Goal: Find specific page/section: Find specific page/section

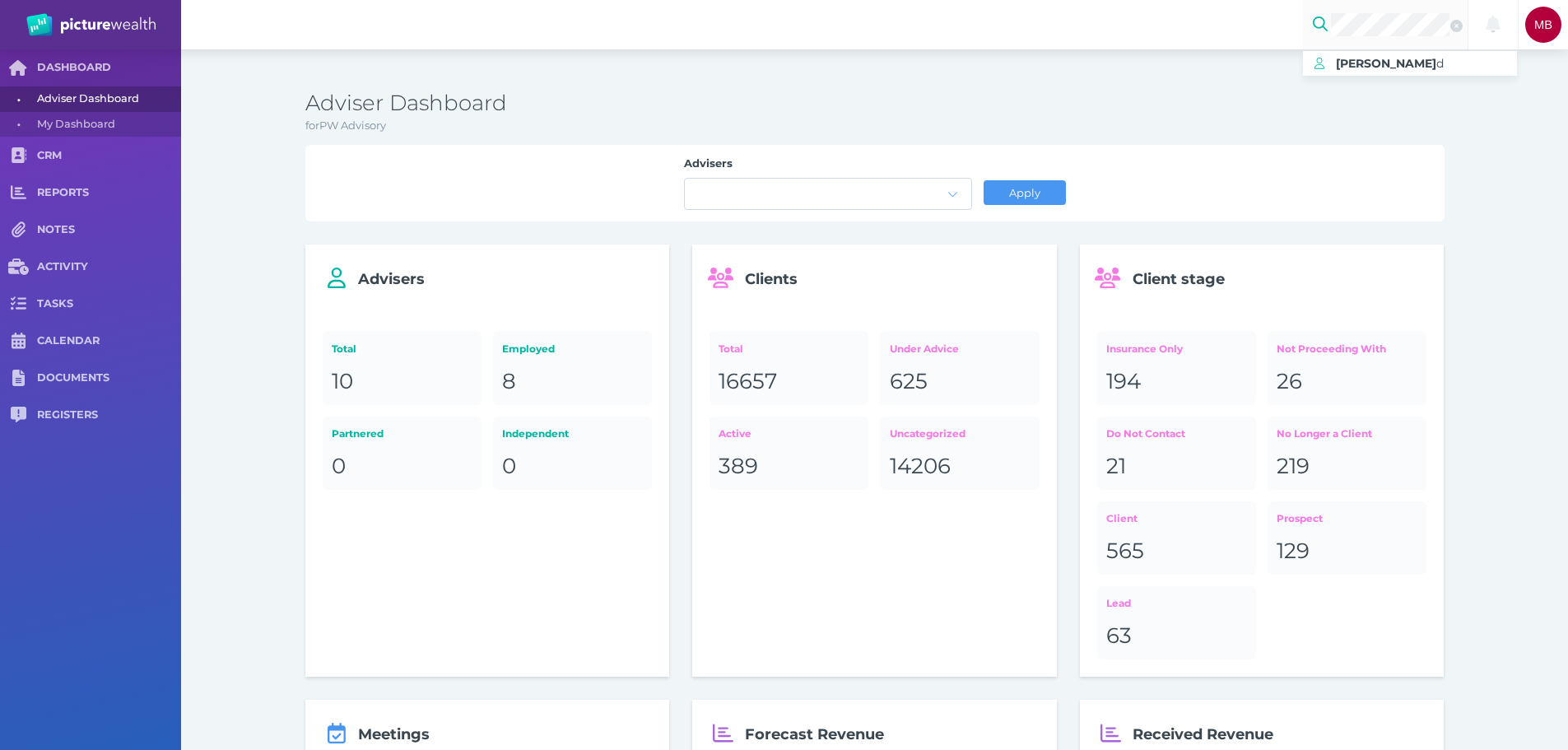
scroll to position [0, 13]
click at [1397, 65] on span "[PERSON_NAME]" at bounding box center [1386, 63] width 100 height 15
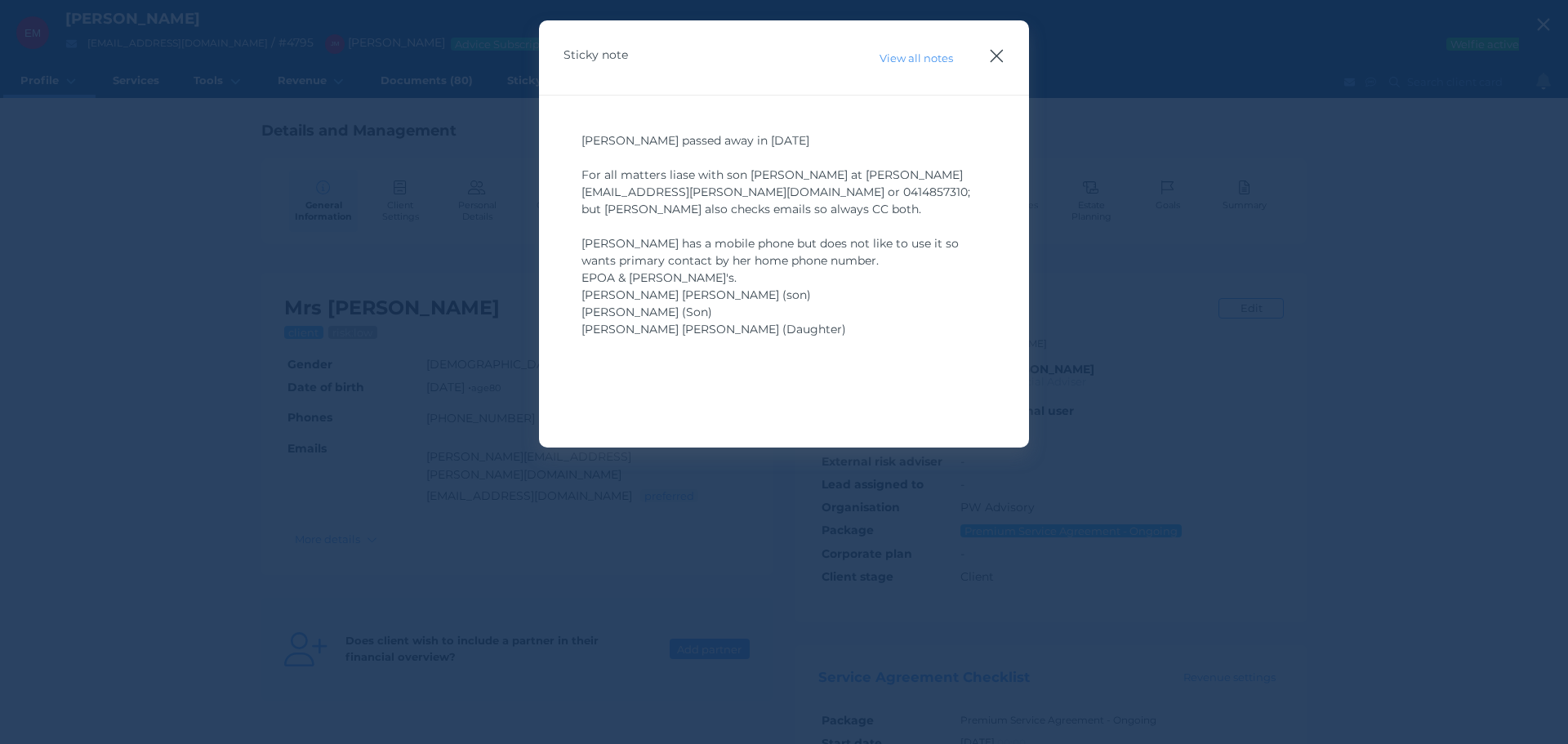
click at [1000, 54] on icon "button" at bounding box center [996, 55] width 16 height 21
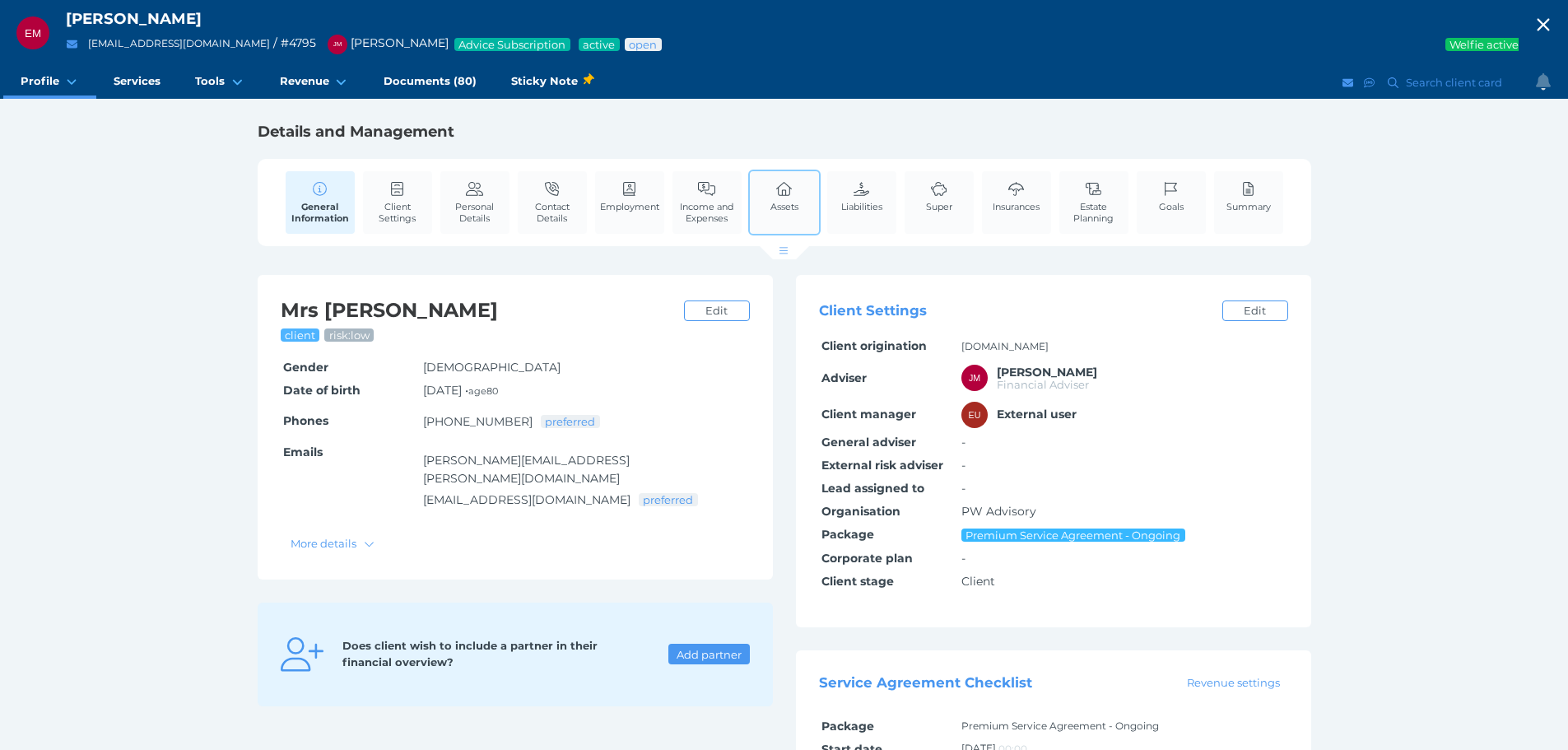
drag, startPoint x: 761, startPoint y: 193, endPoint x: 776, endPoint y: 204, distance: 18.6
click at [761, 193] on div "Assets" at bounding box center [784, 203] width 73 height 66
click at [787, 195] on icon at bounding box center [785, 189] width 18 height 15
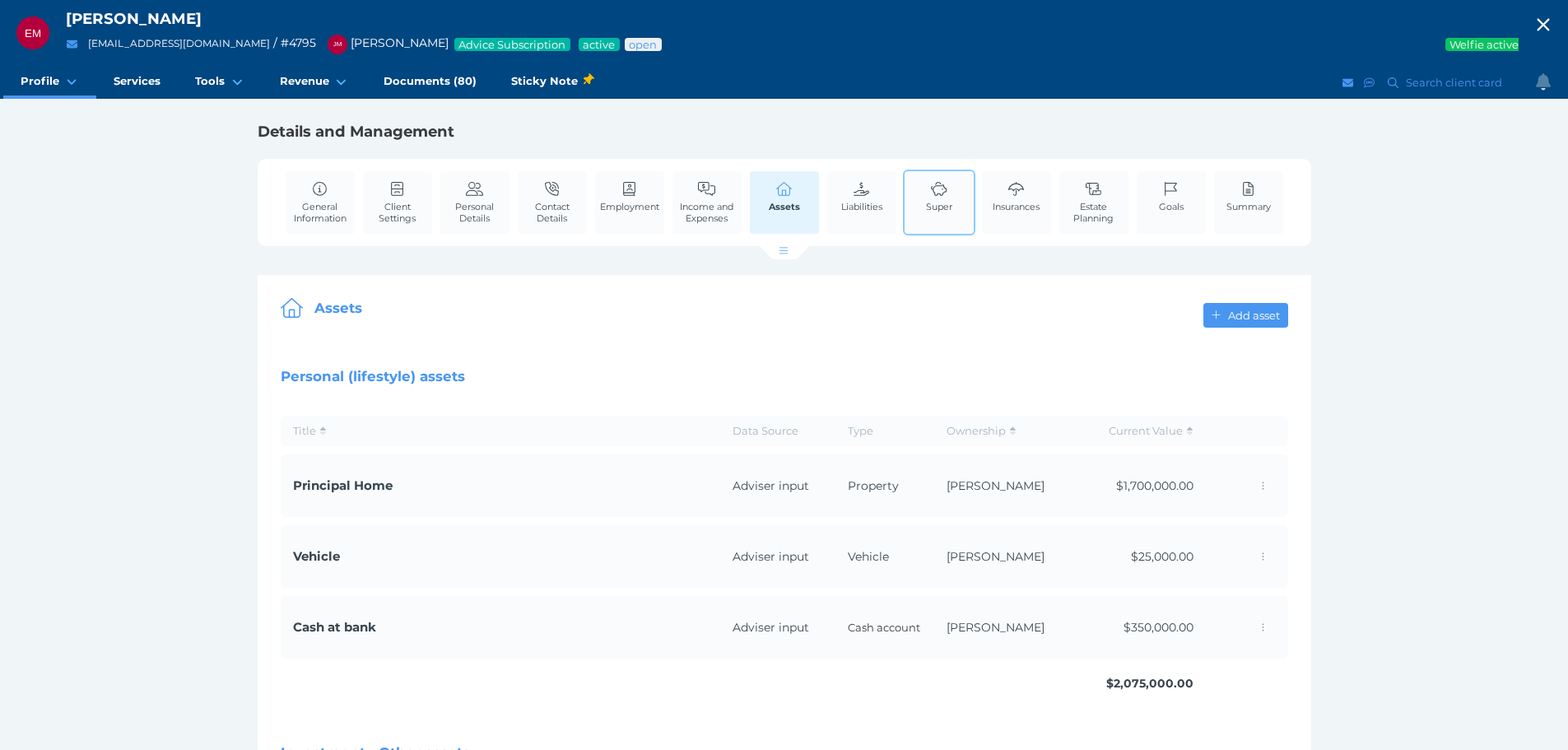
click at [931, 202] on span "Super" at bounding box center [939, 207] width 27 height 12
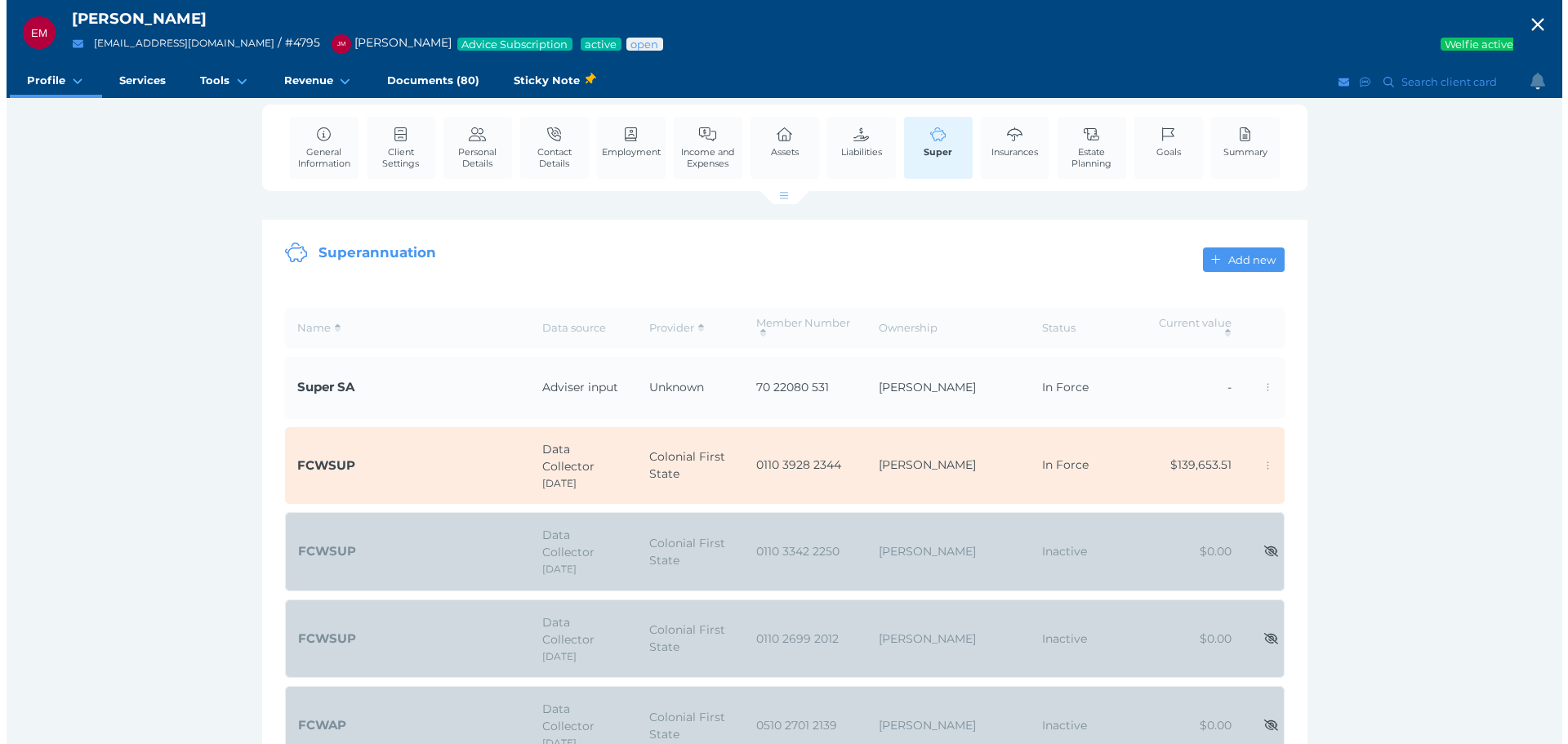
scroll to position [82, 0]
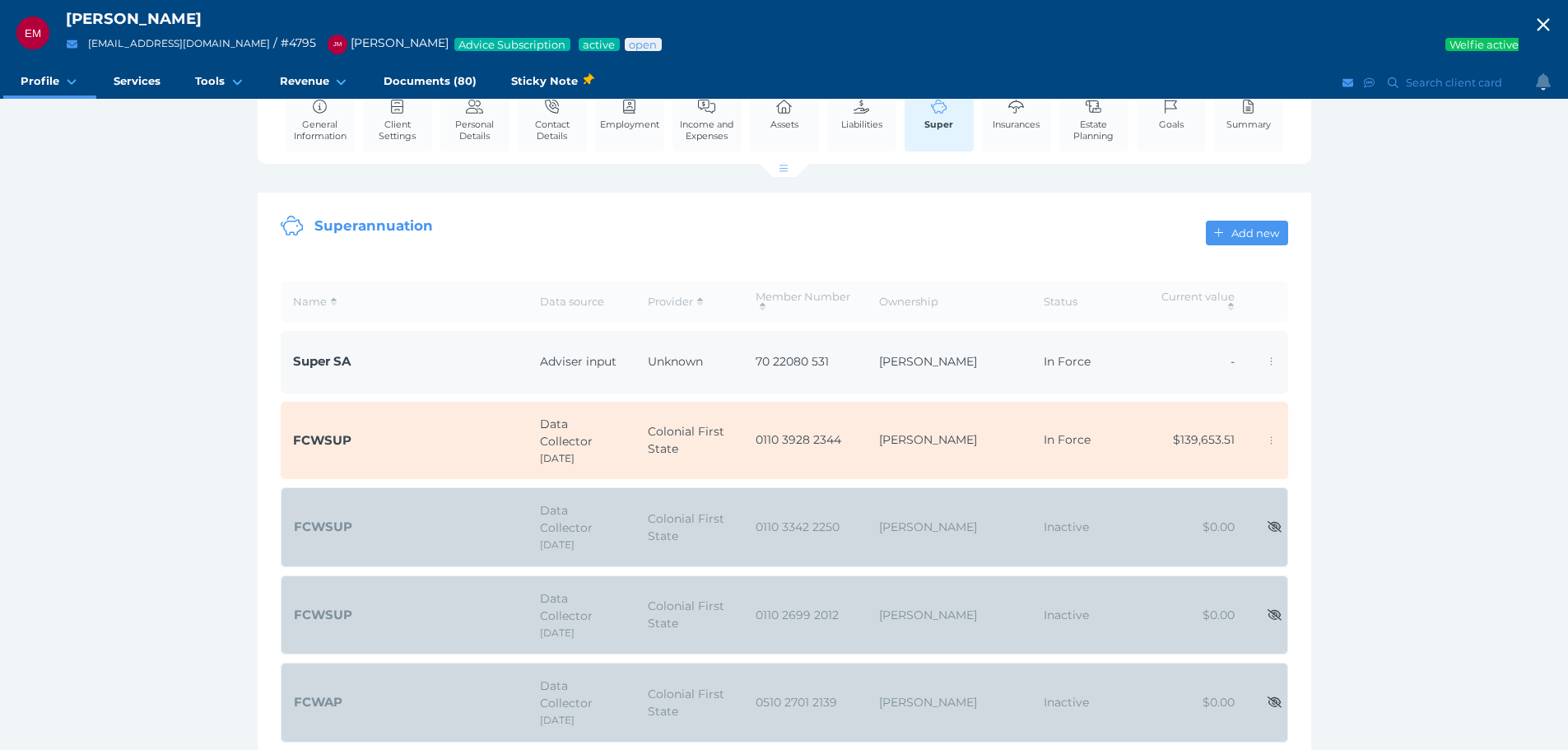
click at [867, 358] on td "[PERSON_NAME]" at bounding box center [950, 362] width 165 height 63
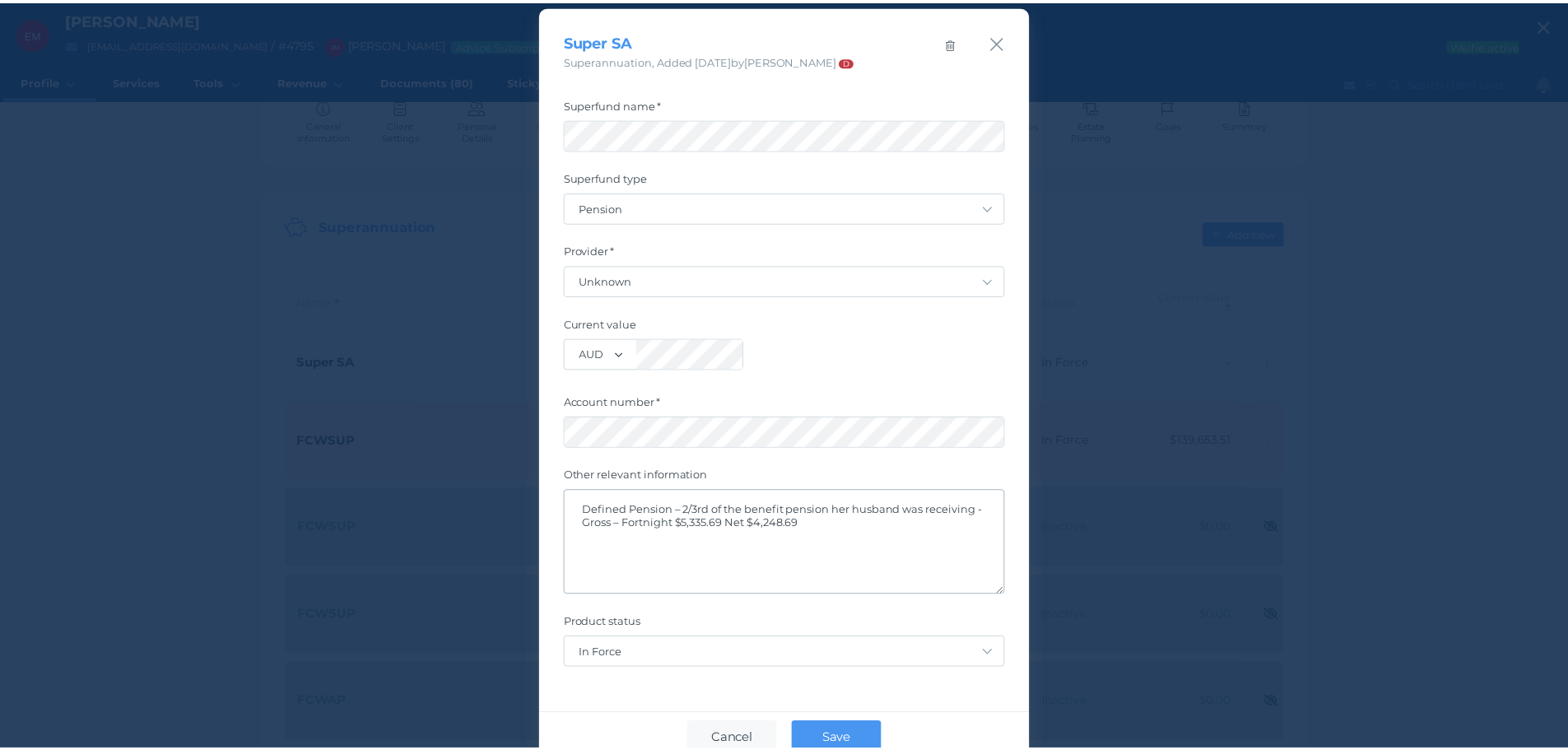
scroll to position [0, 0]
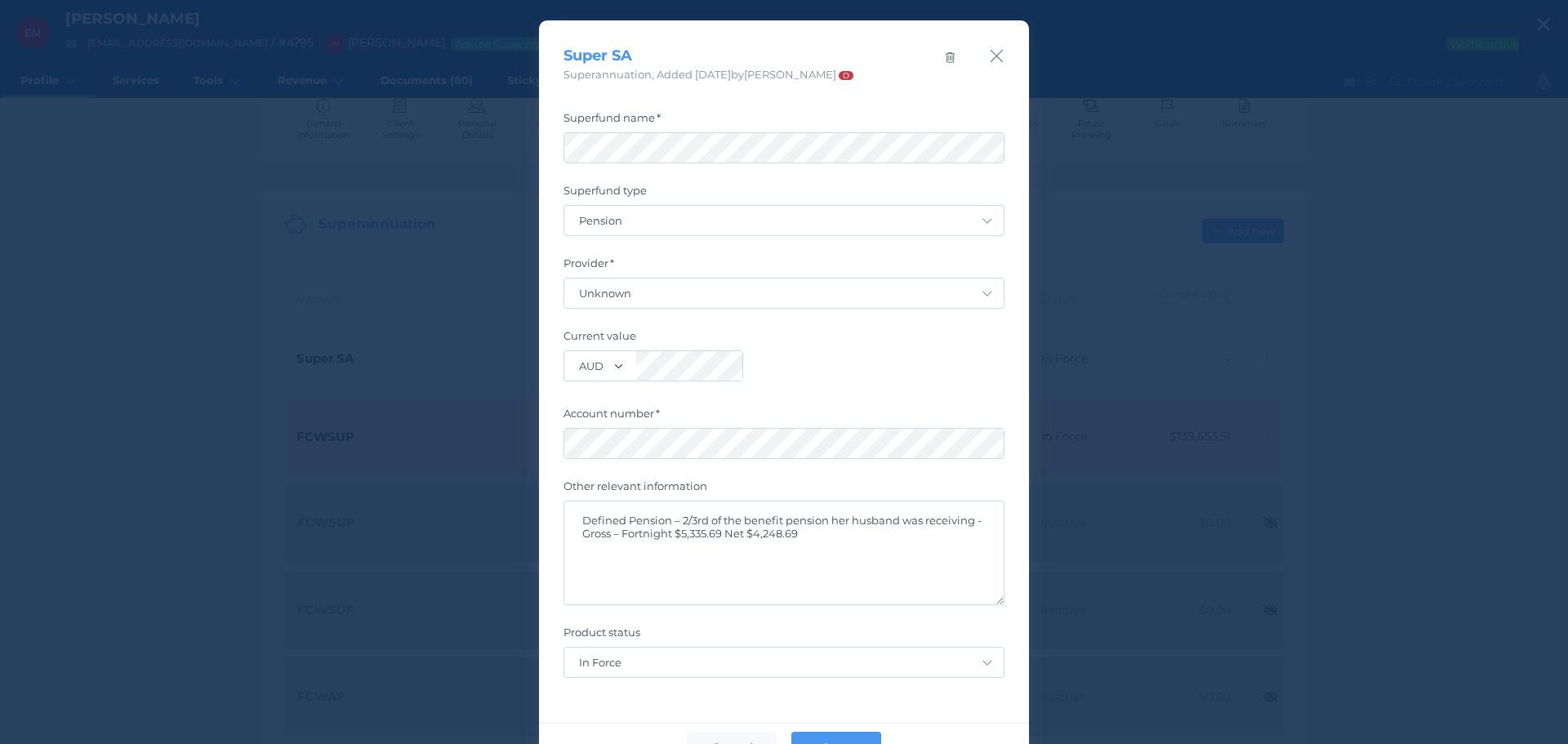
click at [990, 55] on icon "button" at bounding box center [996, 56] width 13 height 13
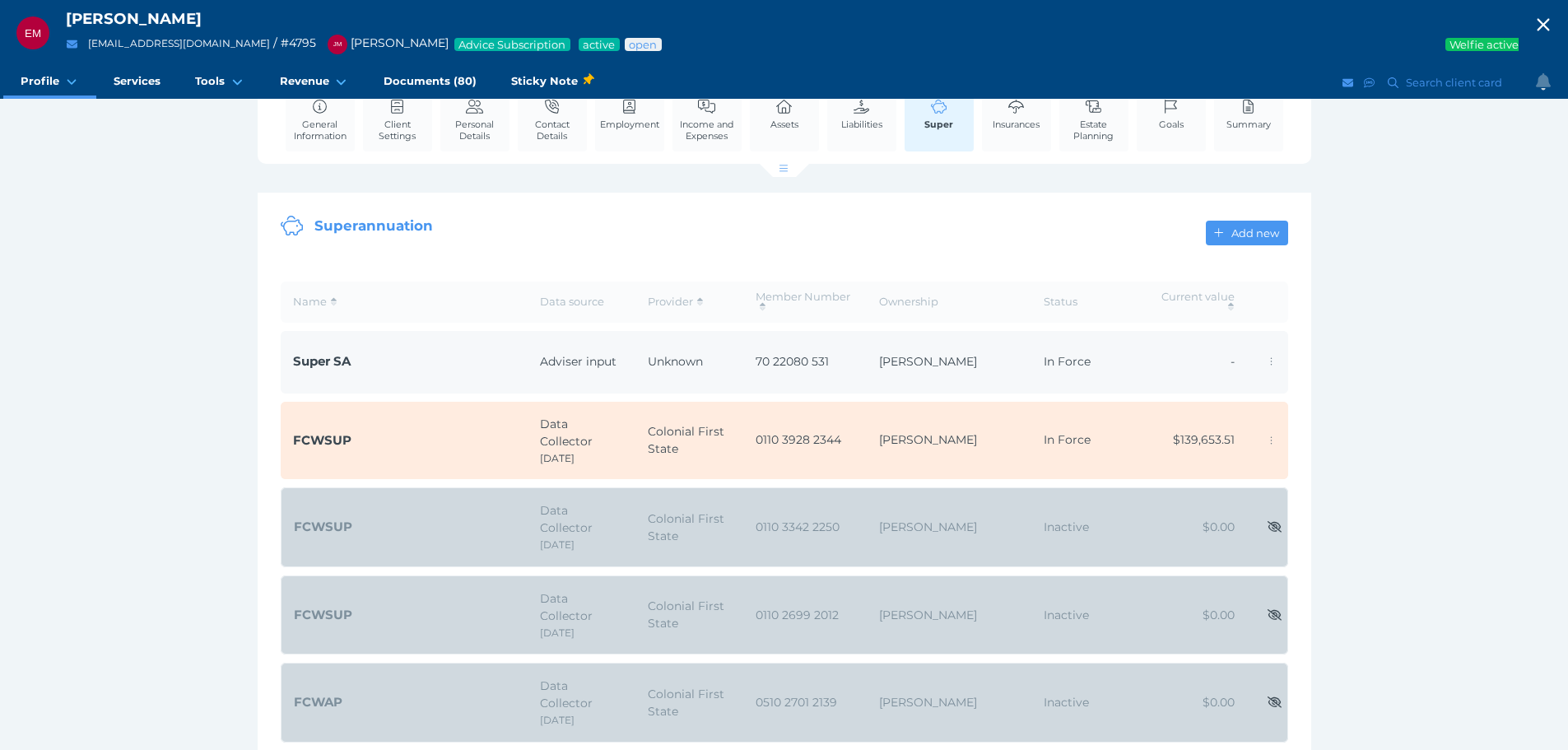
click at [920, 363] on span "[PERSON_NAME]" at bounding box center [928, 361] width 98 height 15
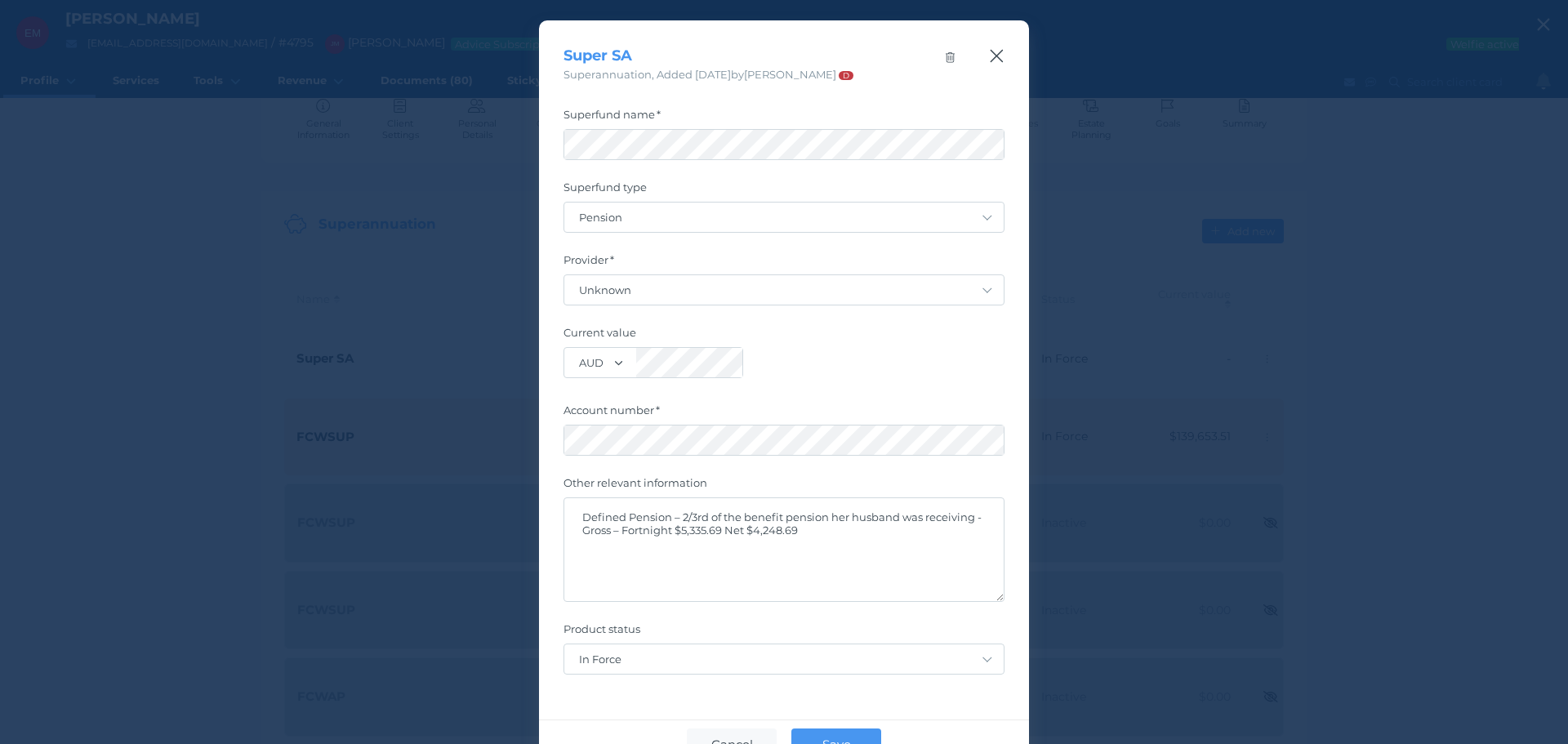
click at [989, 61] on icon "button" at bounding box center [996, 55] width 16 height 21
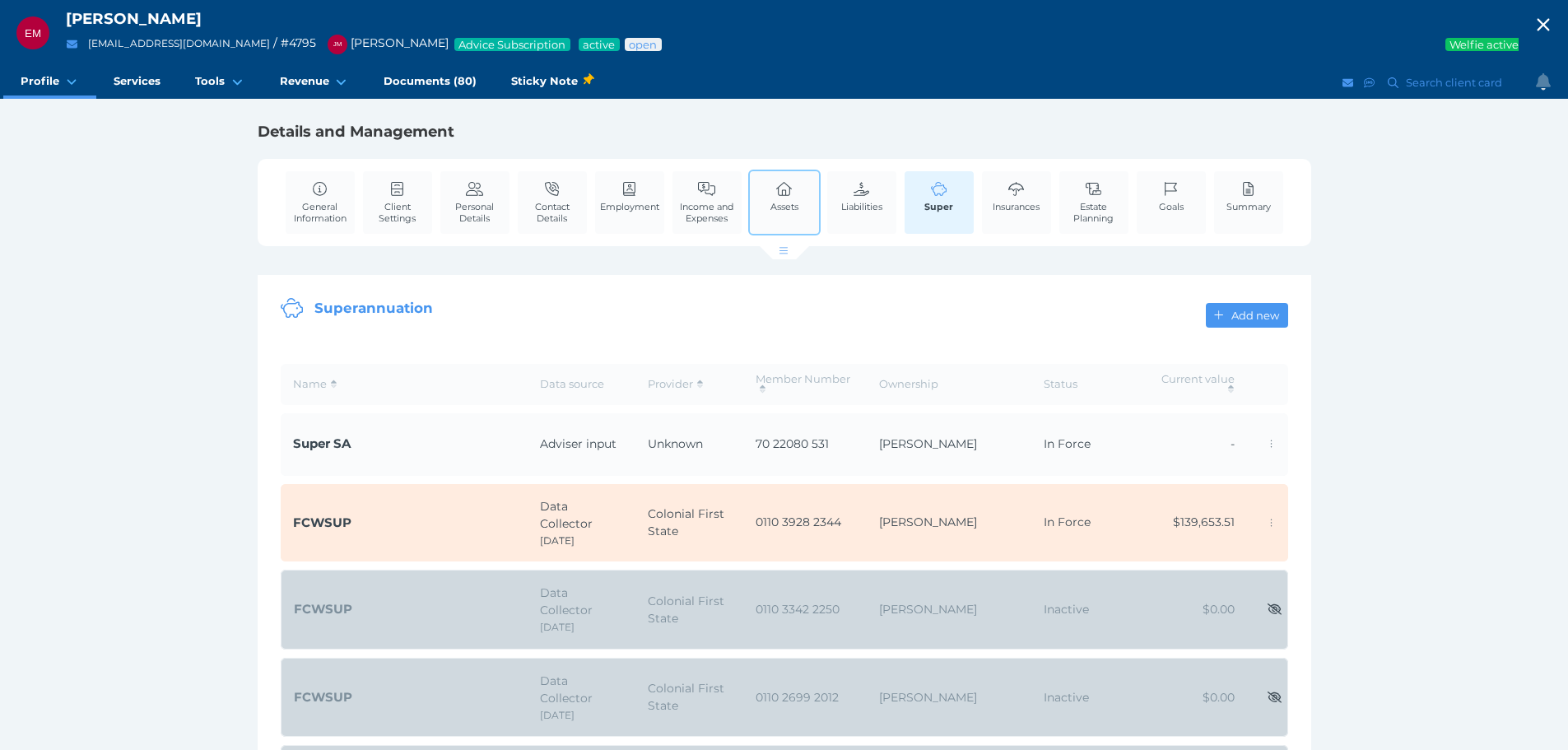
drag, startPoint x: 777, startPoint y: 195, endPoint x: 790, endPoint y: 196, distance: 13.0
click at [777, 195] on icon at bounding box center [785, 189] width 18 height 15
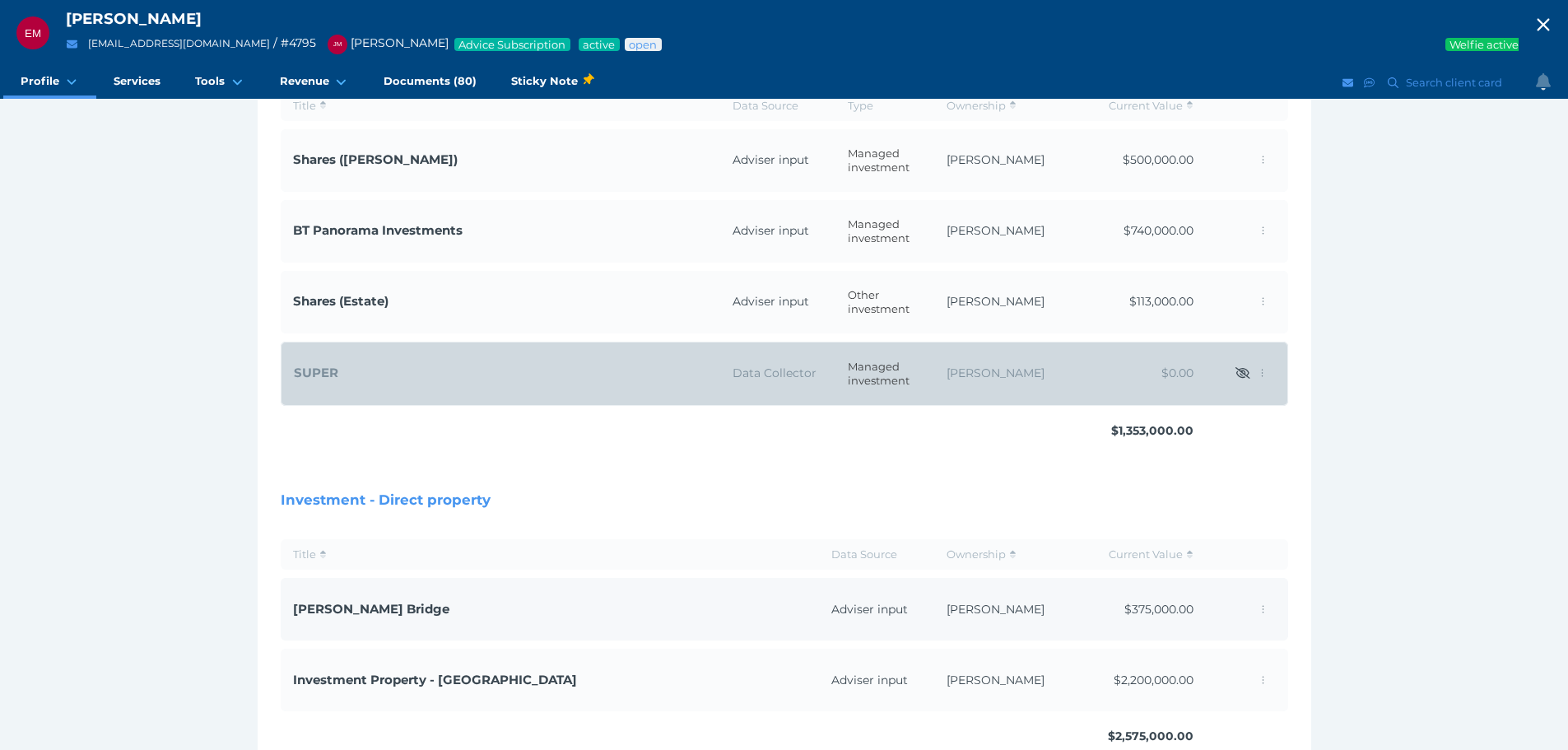
scroll to position [737, 0]
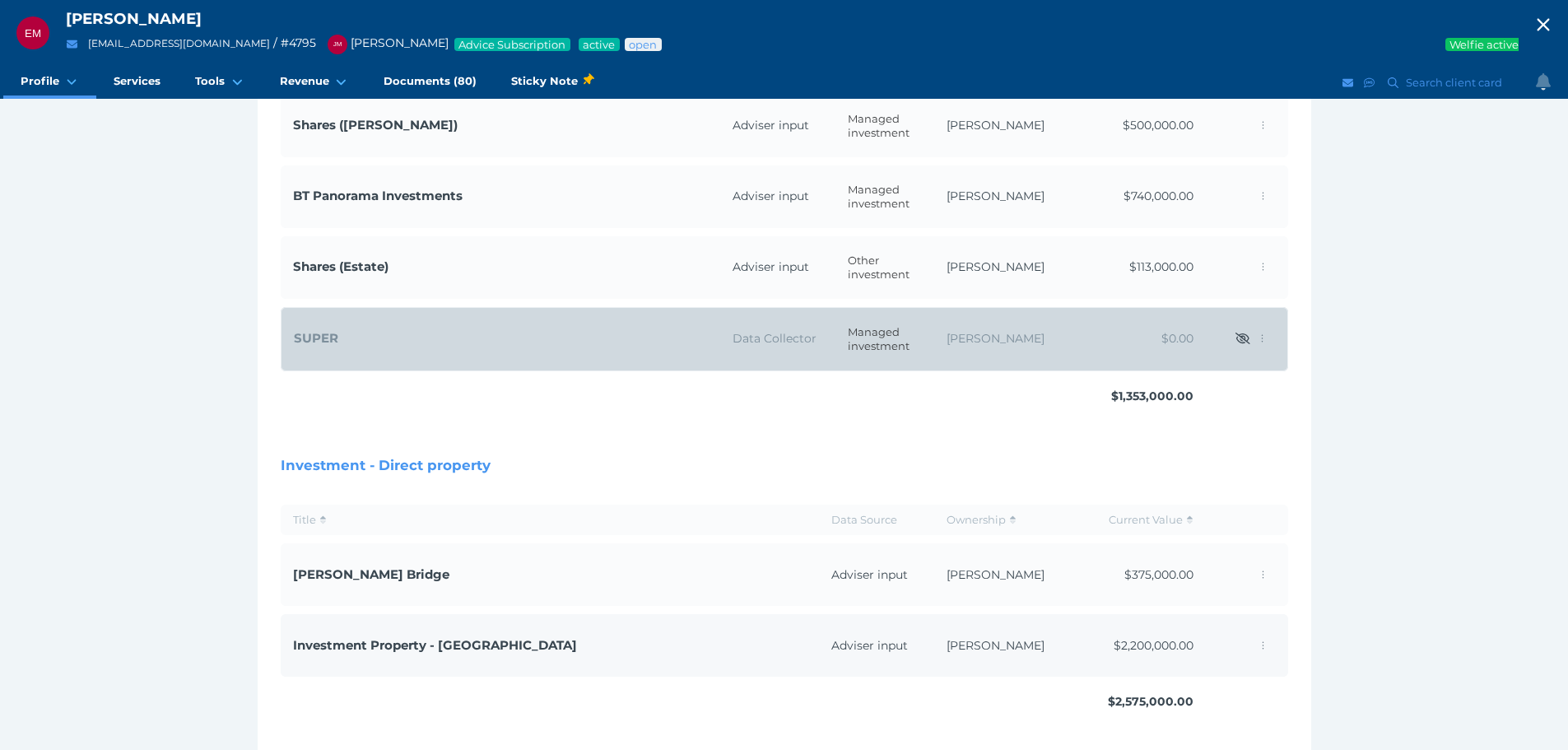
click at [412, 651] on span "Investment Property - [GEOGRAPHIC_DATA]" at bounding box center [435, 645] width 284 height 16
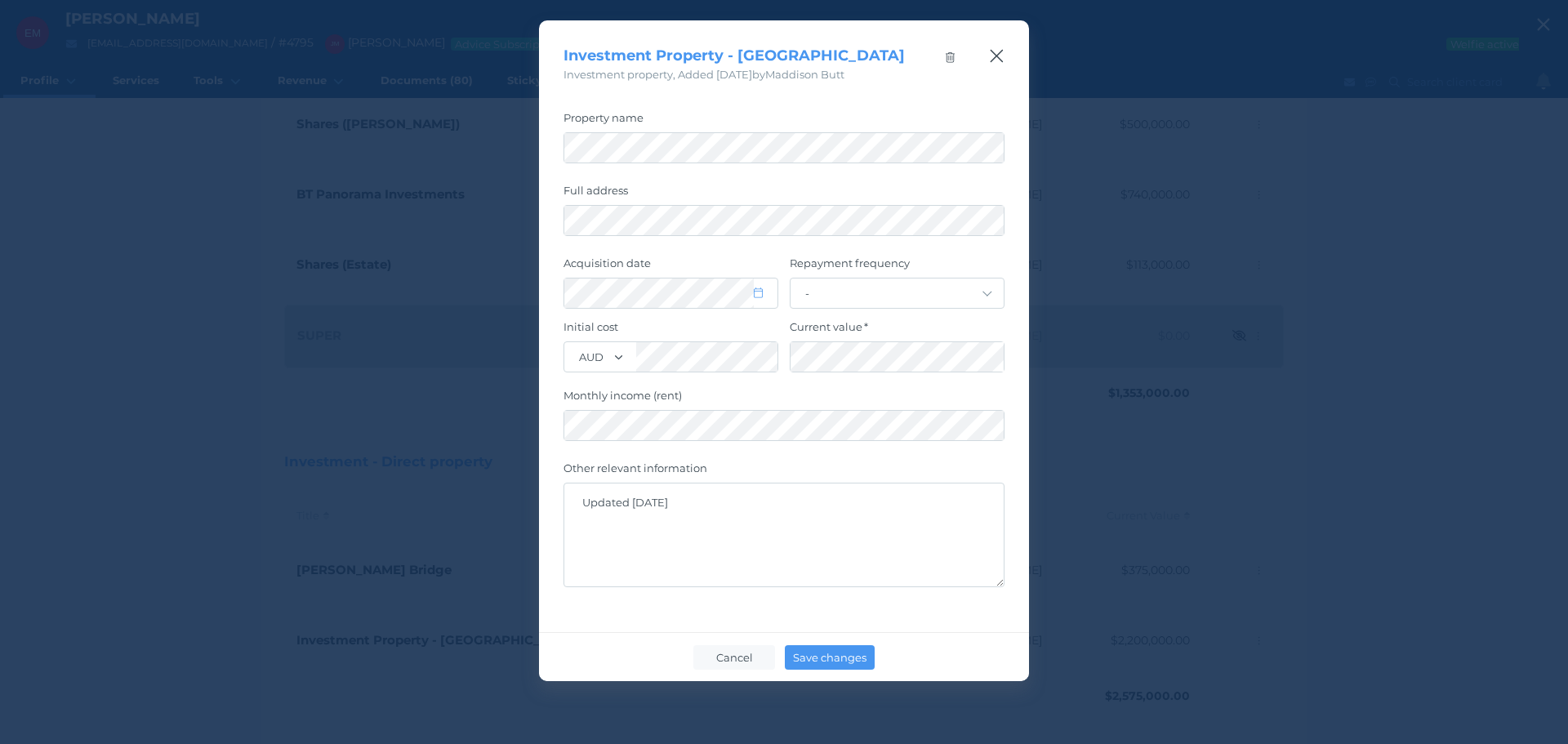
click at [993, 57] on icon "button" at bounding box center [996, 55] width 16 height 21
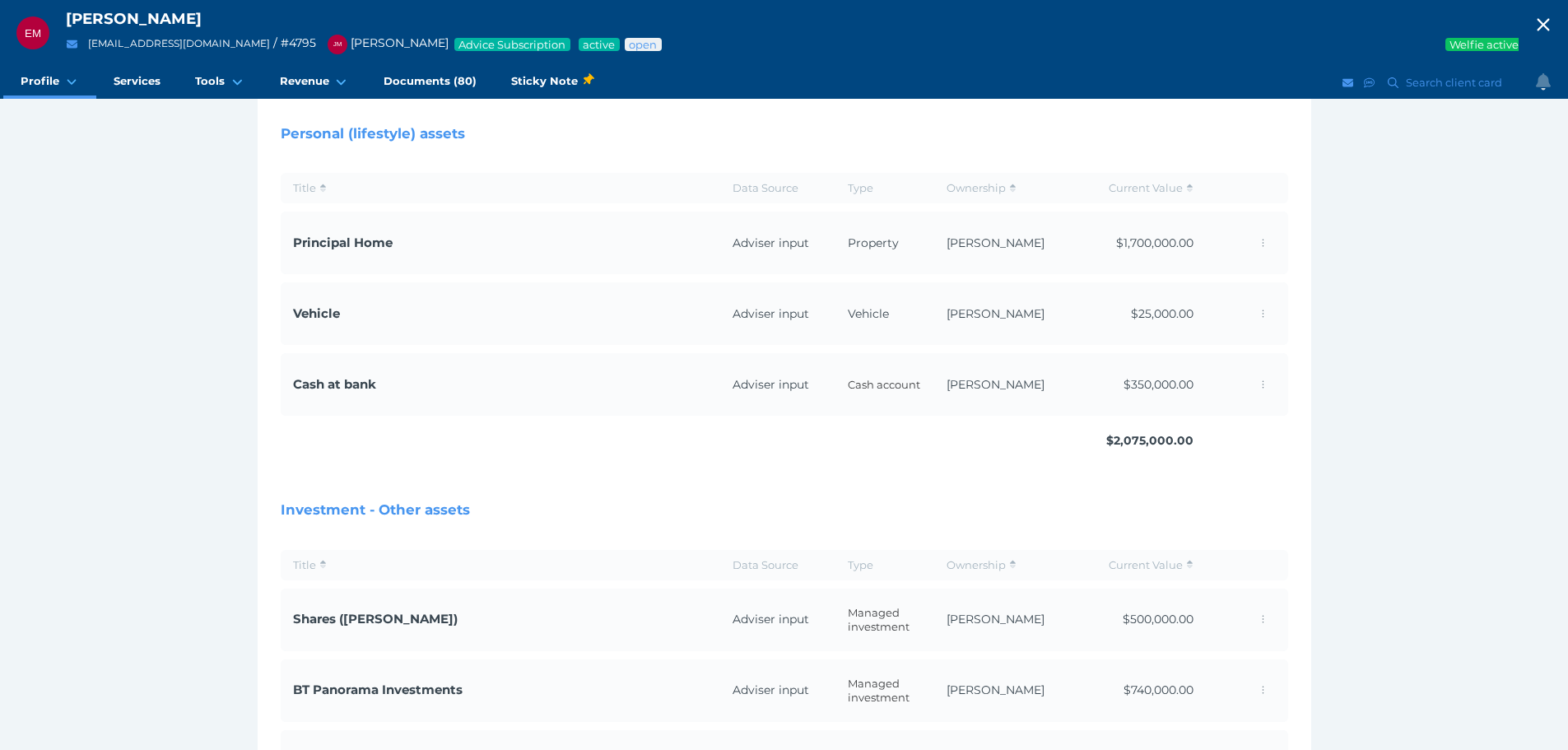
scroll to position [0, 0]
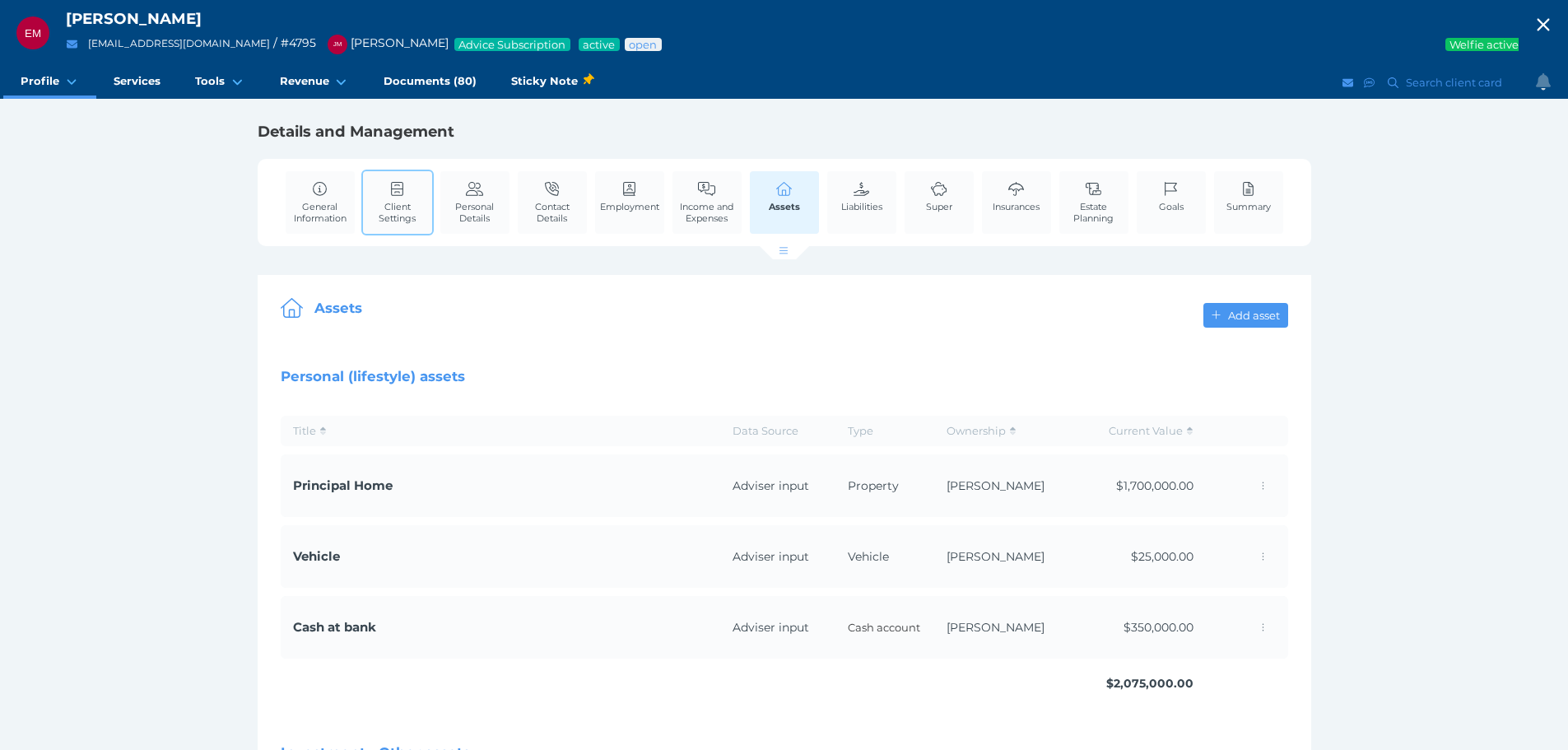
click at [387, 182] on link "Client Settings" at bounding box center [397, 202] width 70 height 62
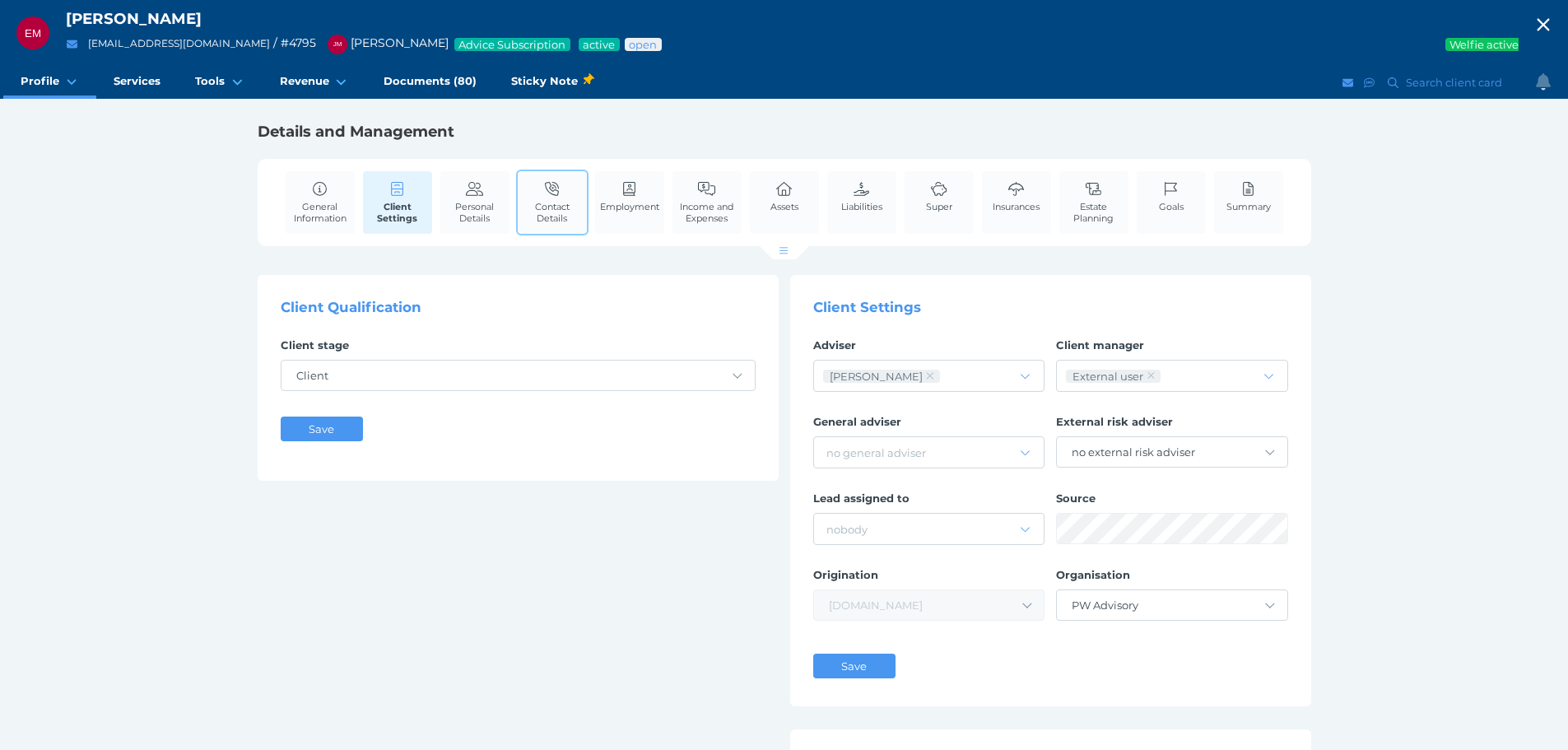
click at [549, 180] on link "Contact Details" at bounding box center [552, 202] width 70 height 62
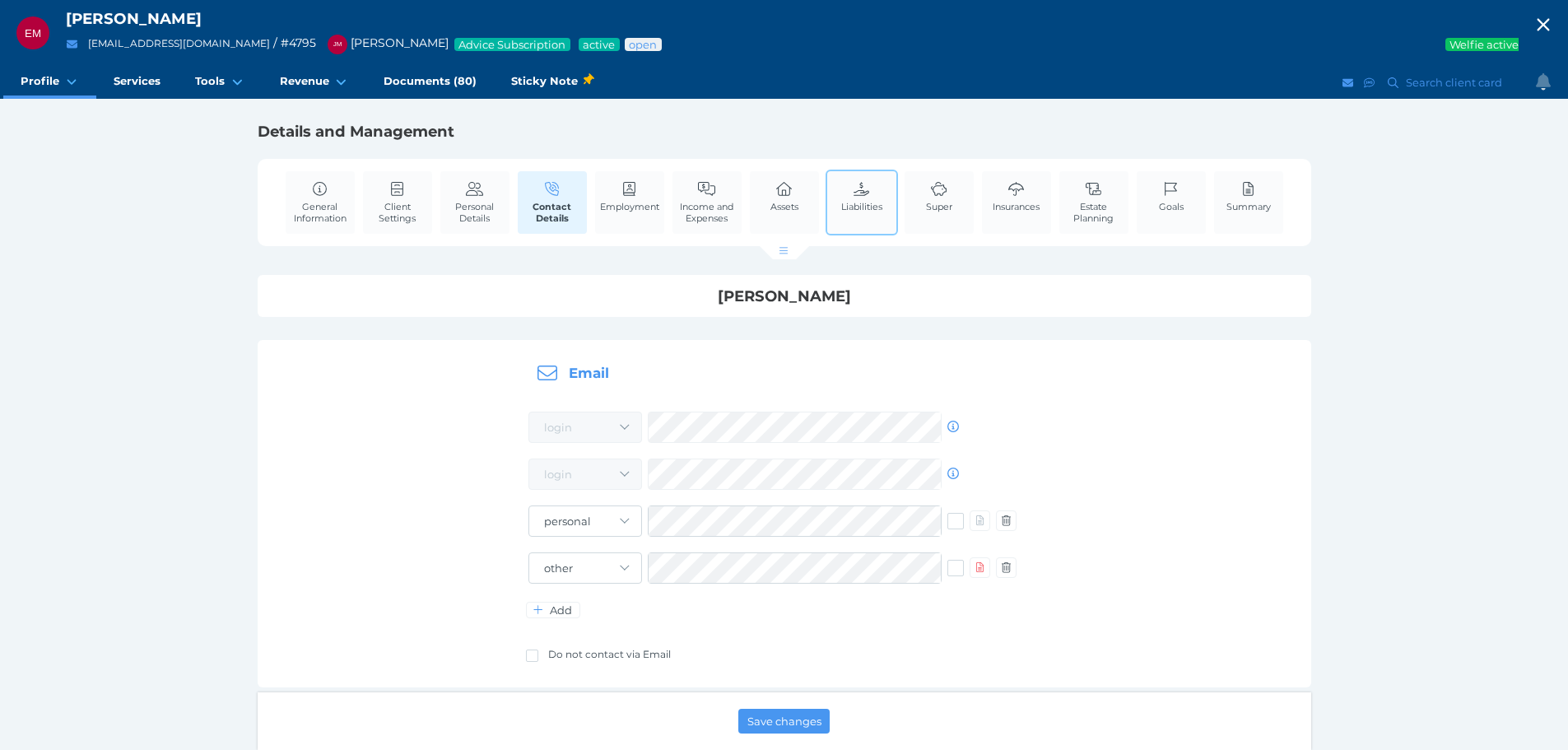
click at [860, 186] on icon at bounding box center [862, 189] width 18 height 15
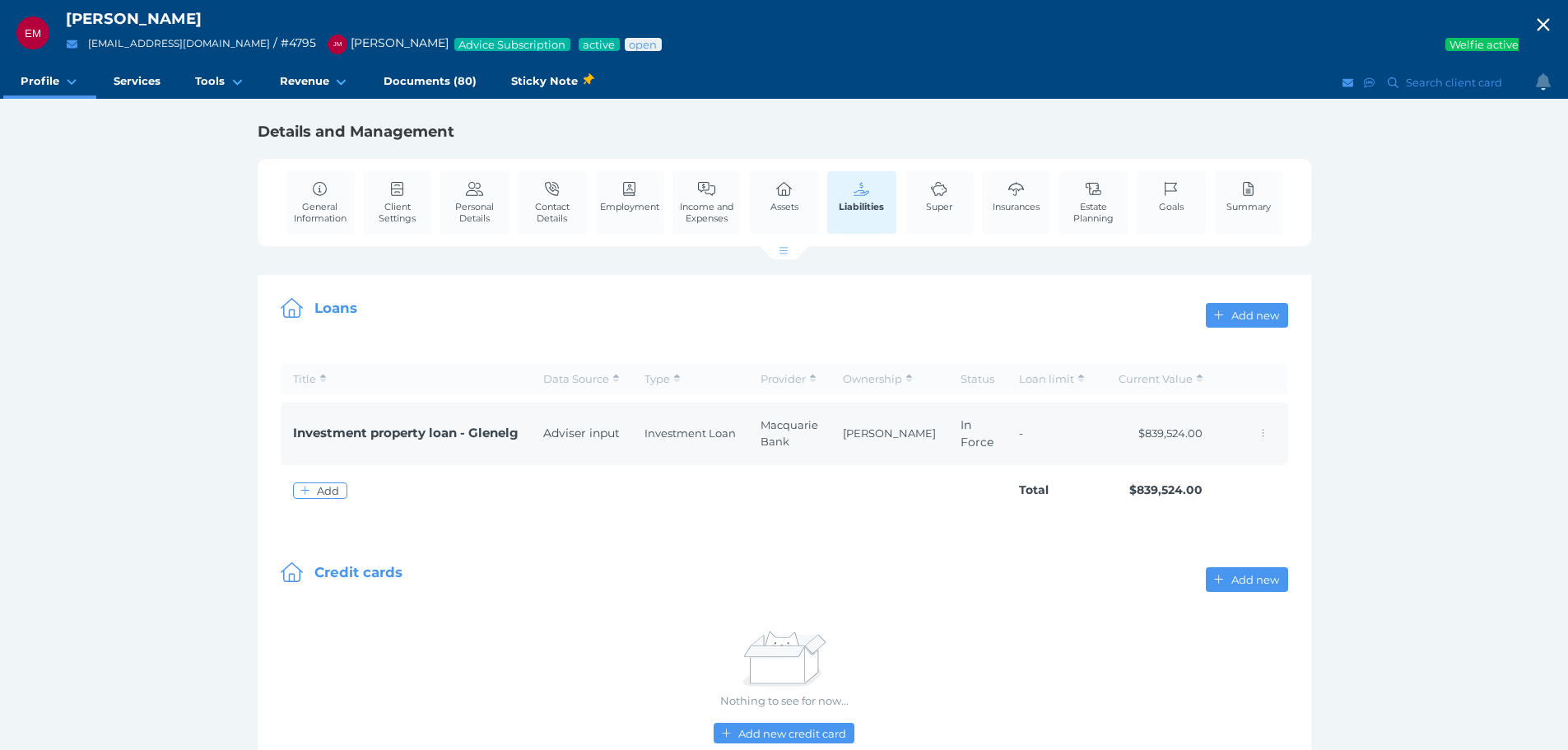
click at [660, 442] on span "Investment Loan" at bounding box center [691, 433] width 91 height 17
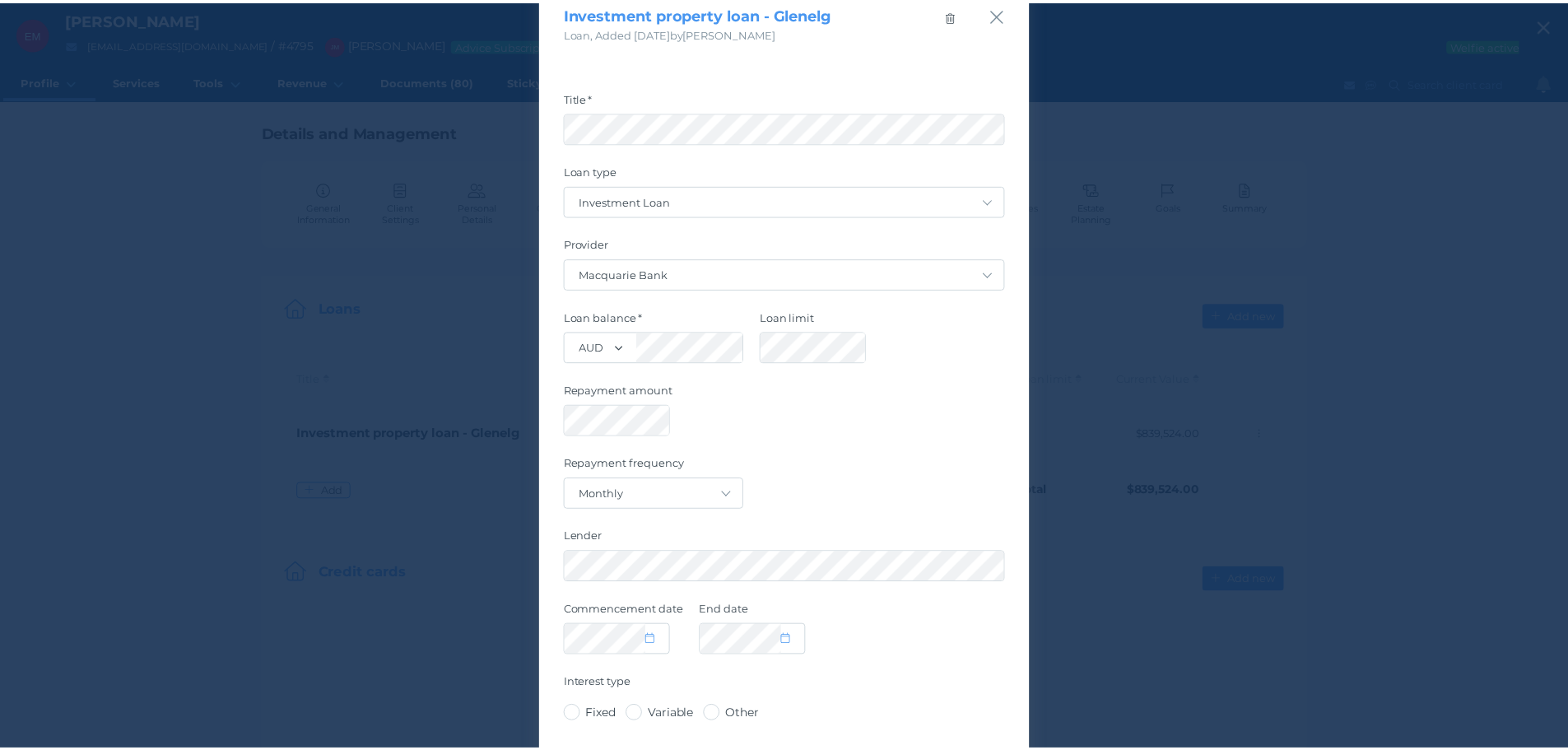
scroll to position [38, 0]
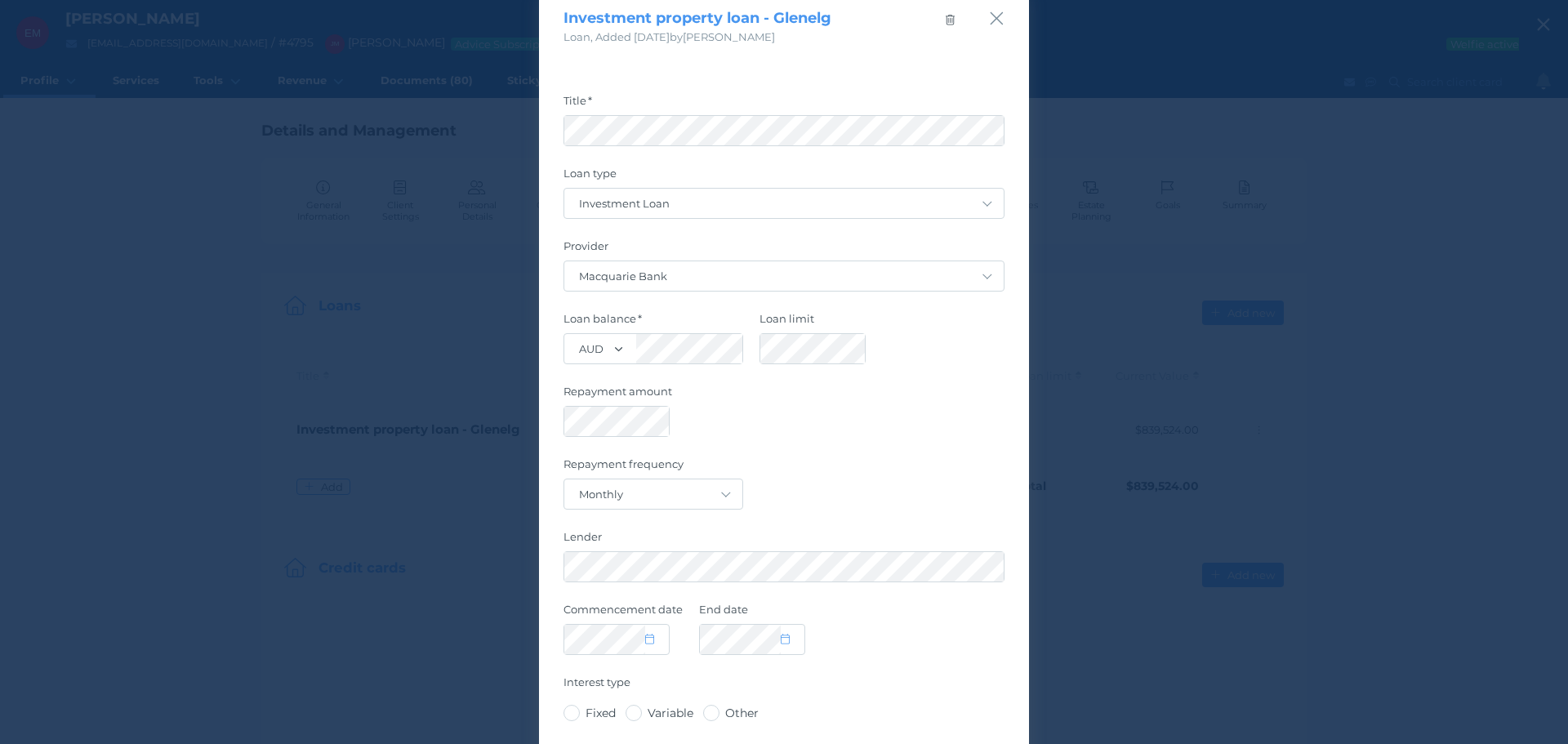
click at [989, 19] on icon "button" at bounding box center [996, 18] width 16 height 21
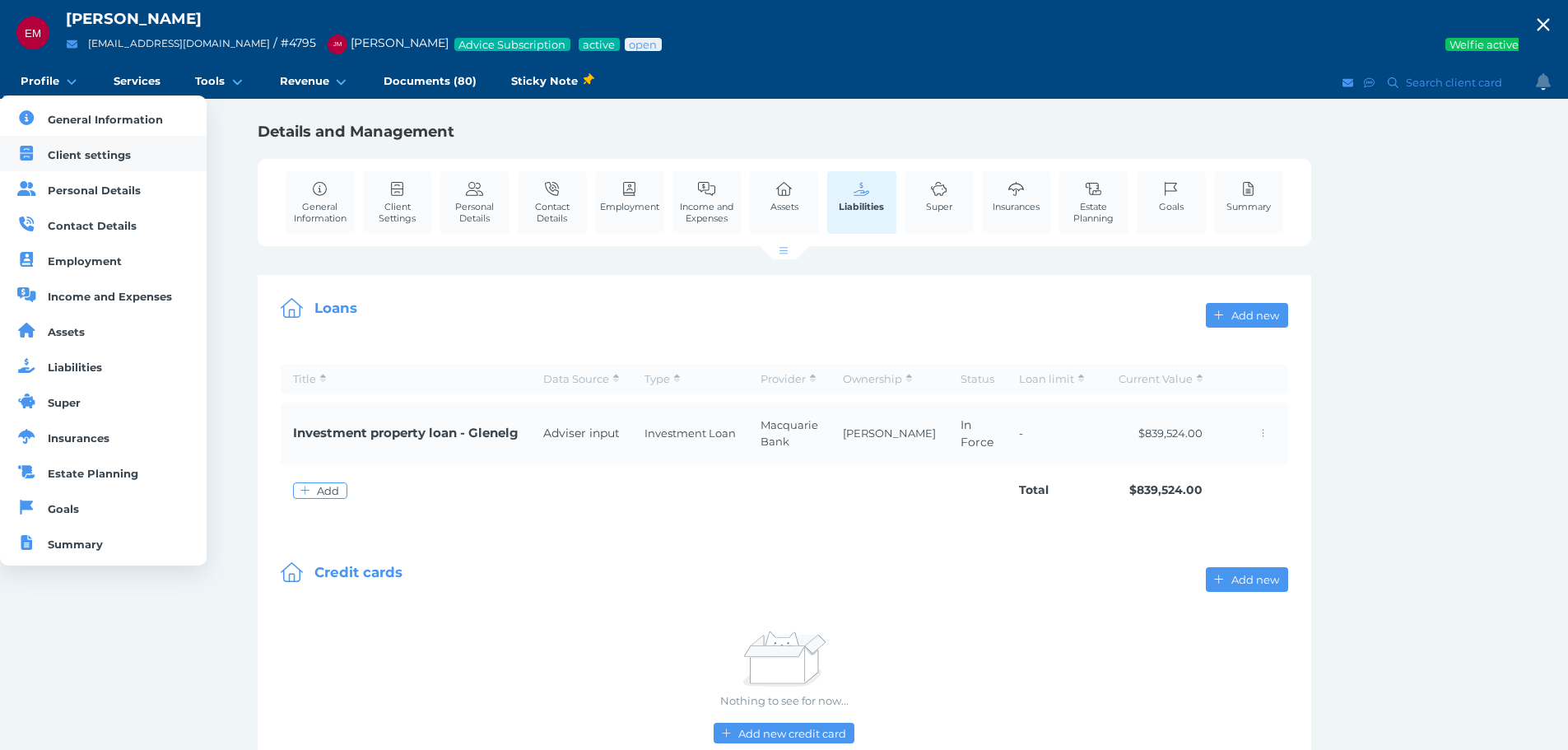
click at [89, 165] on link "Client settings" at bounding box center [103, 154] width 207 height 36
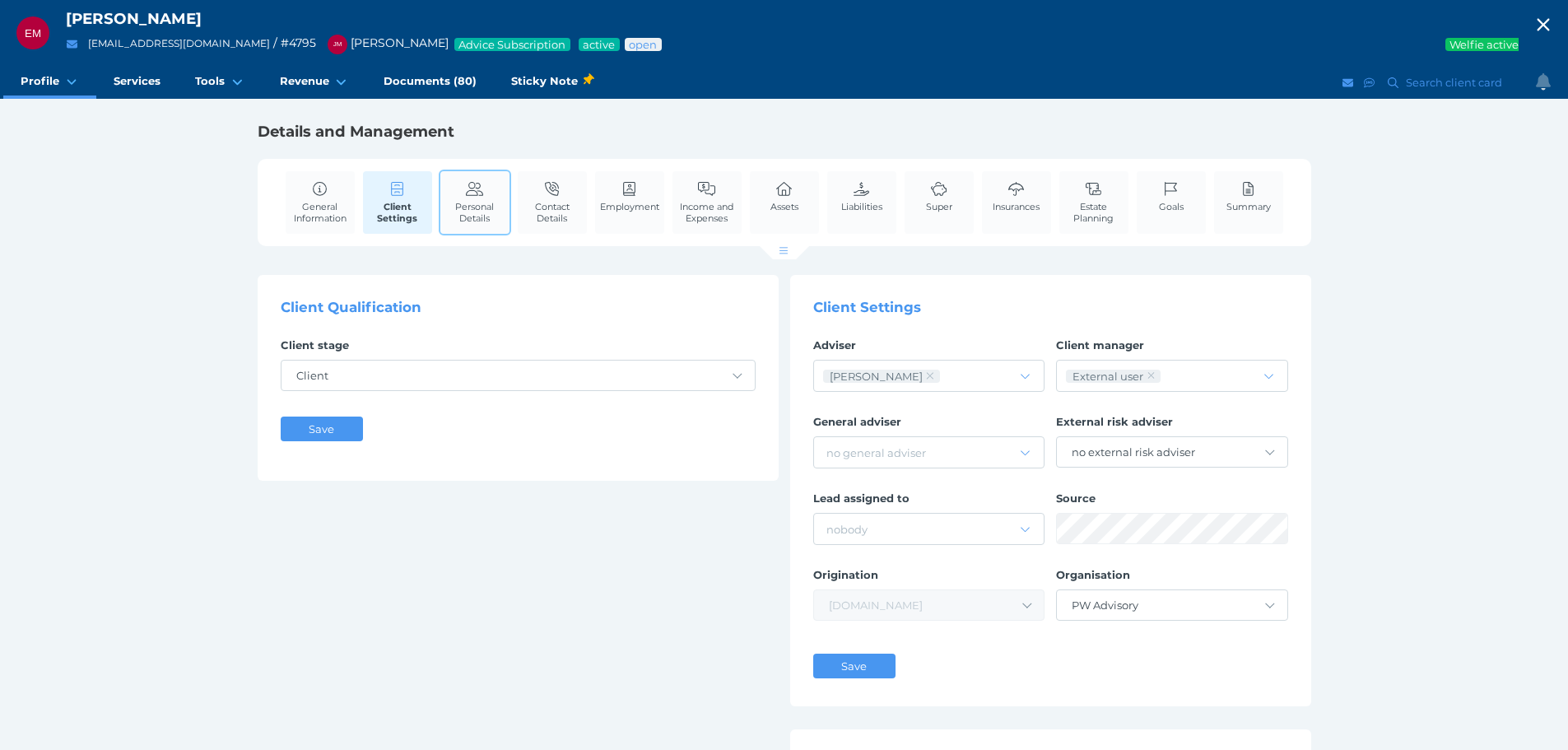
click at [452, 189] on link "Personal Details" at bounding box center [475, 202] width 70 height 62
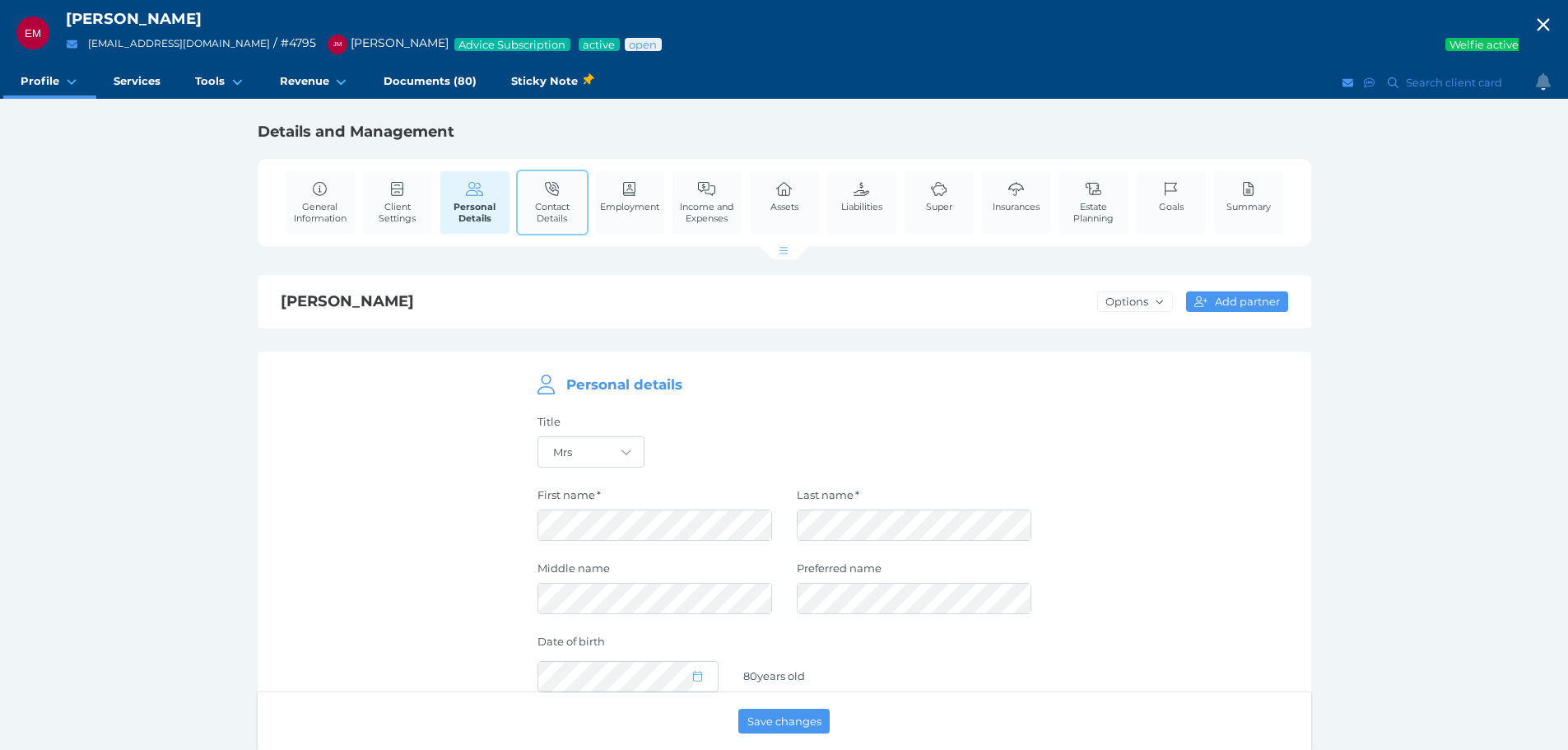
click at [548, 187] on icon at bounding box center [552, 189] width 18 height 15
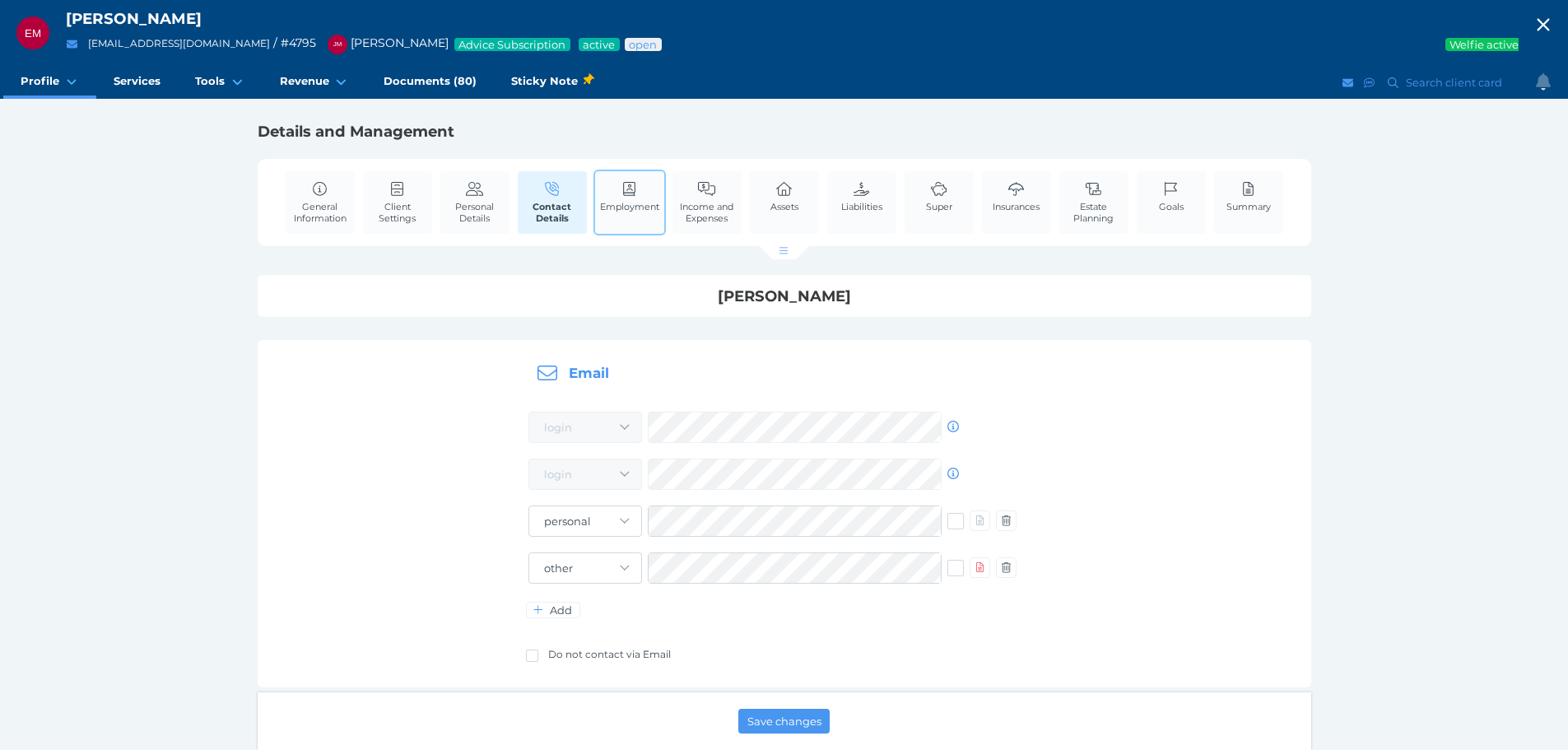
click at [638, 182] on icon at bounding box center [630, 189] width 18 height 15
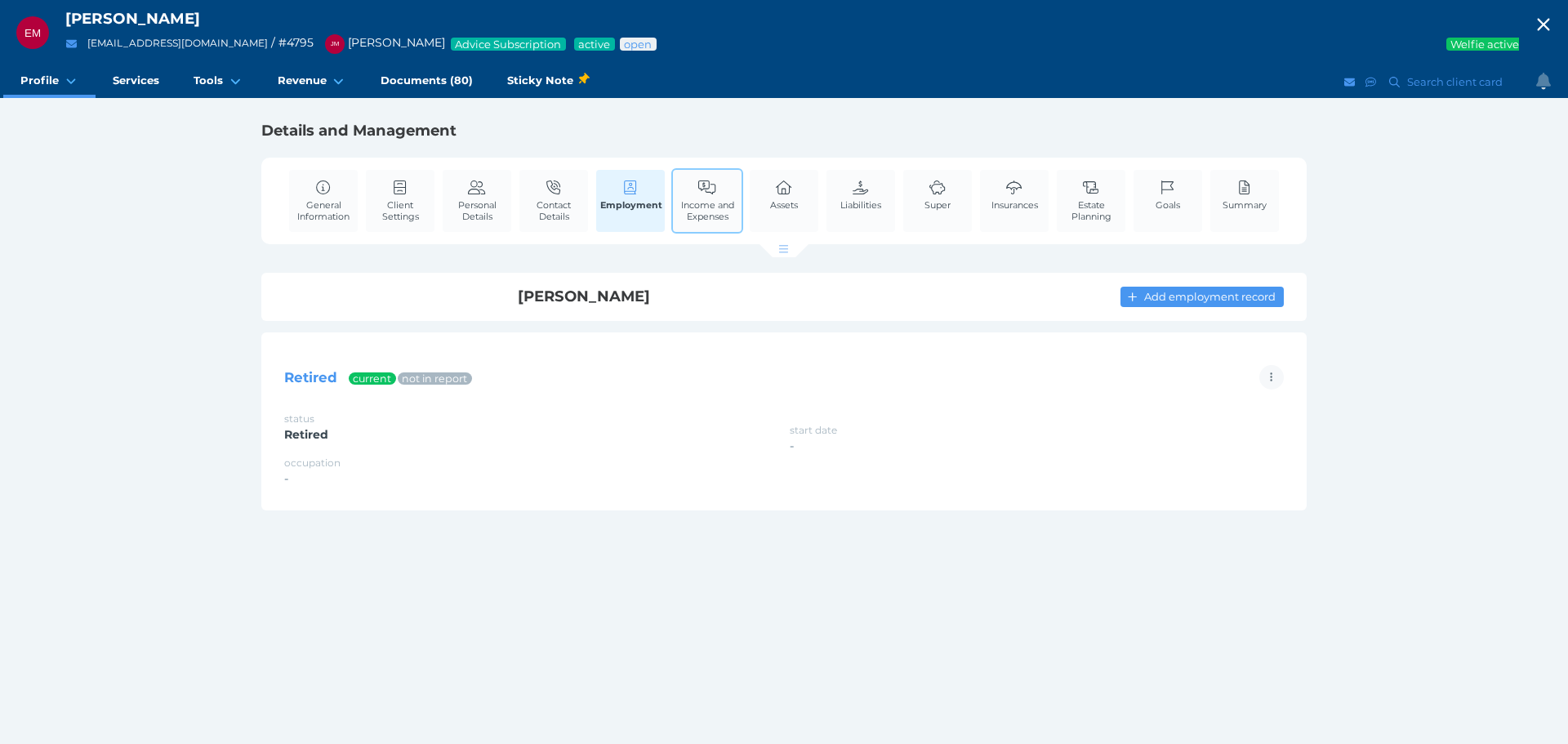
click at [723, 184] on link "Income and Expenses" at bounding box center [708, 200] width 69 height 61
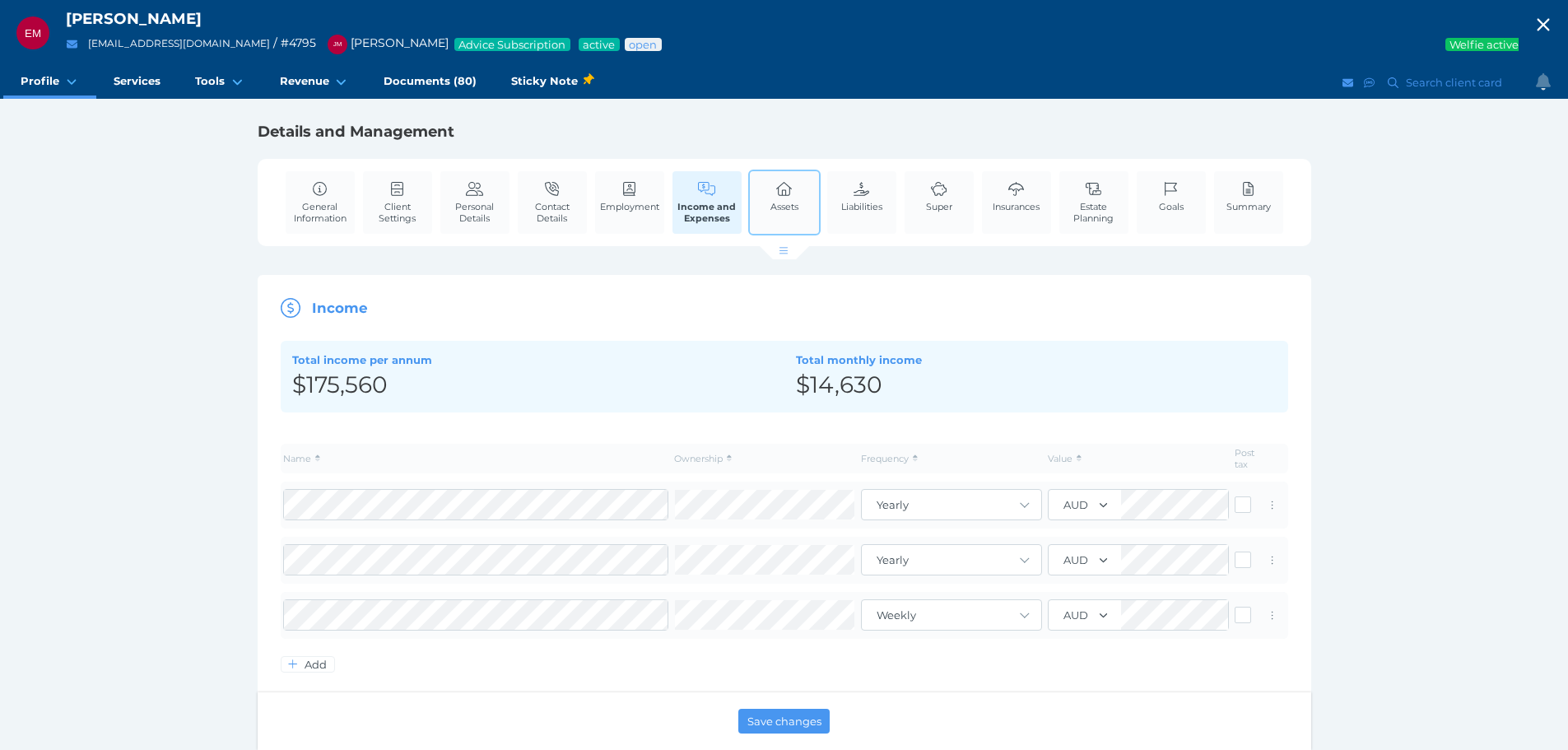
click at [778, 213] on link "Assets" at bounding box center [784, 196] width 36 height 51
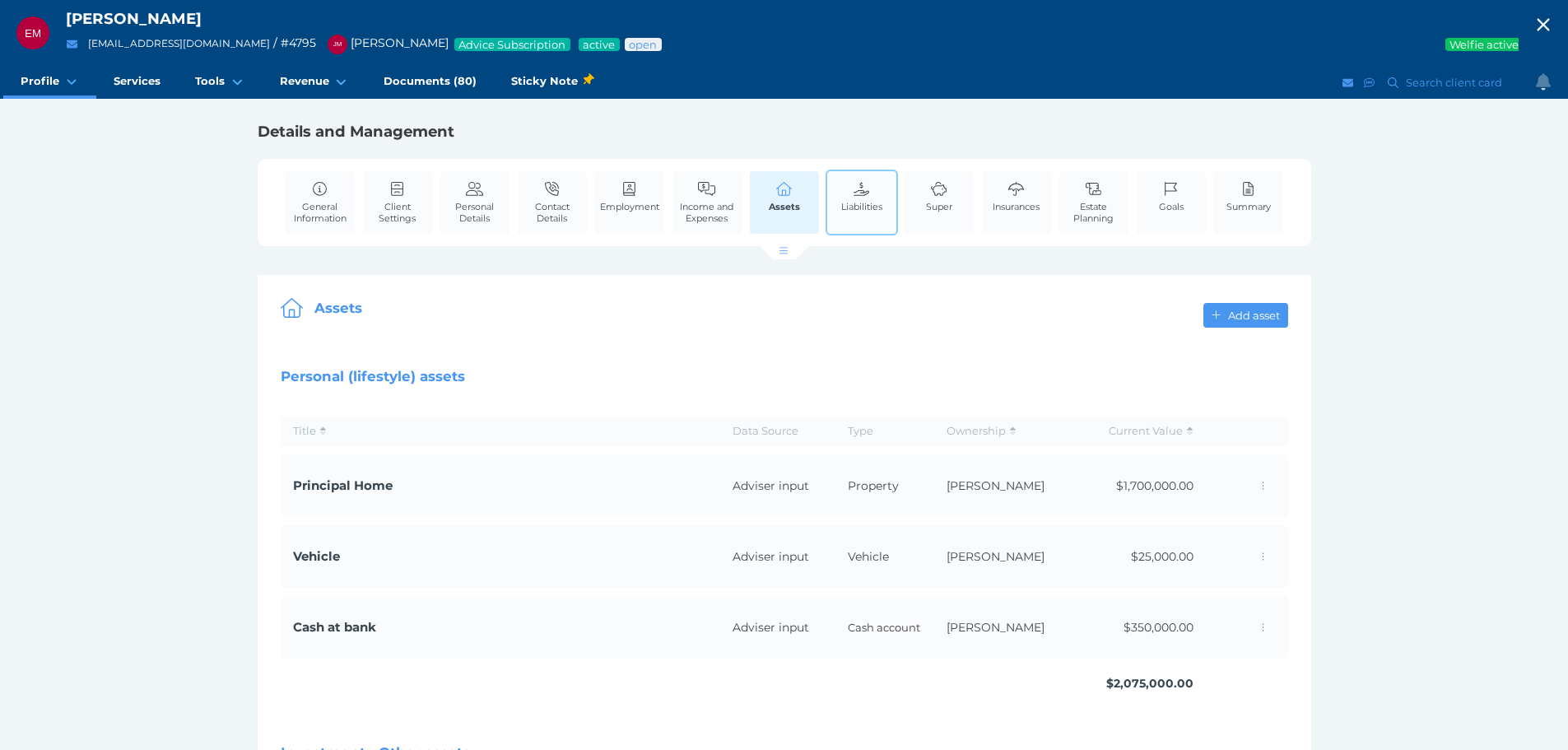
click at [863, 205] on span "Liabilities" at bounding box center [862, 207] width 41 height 12
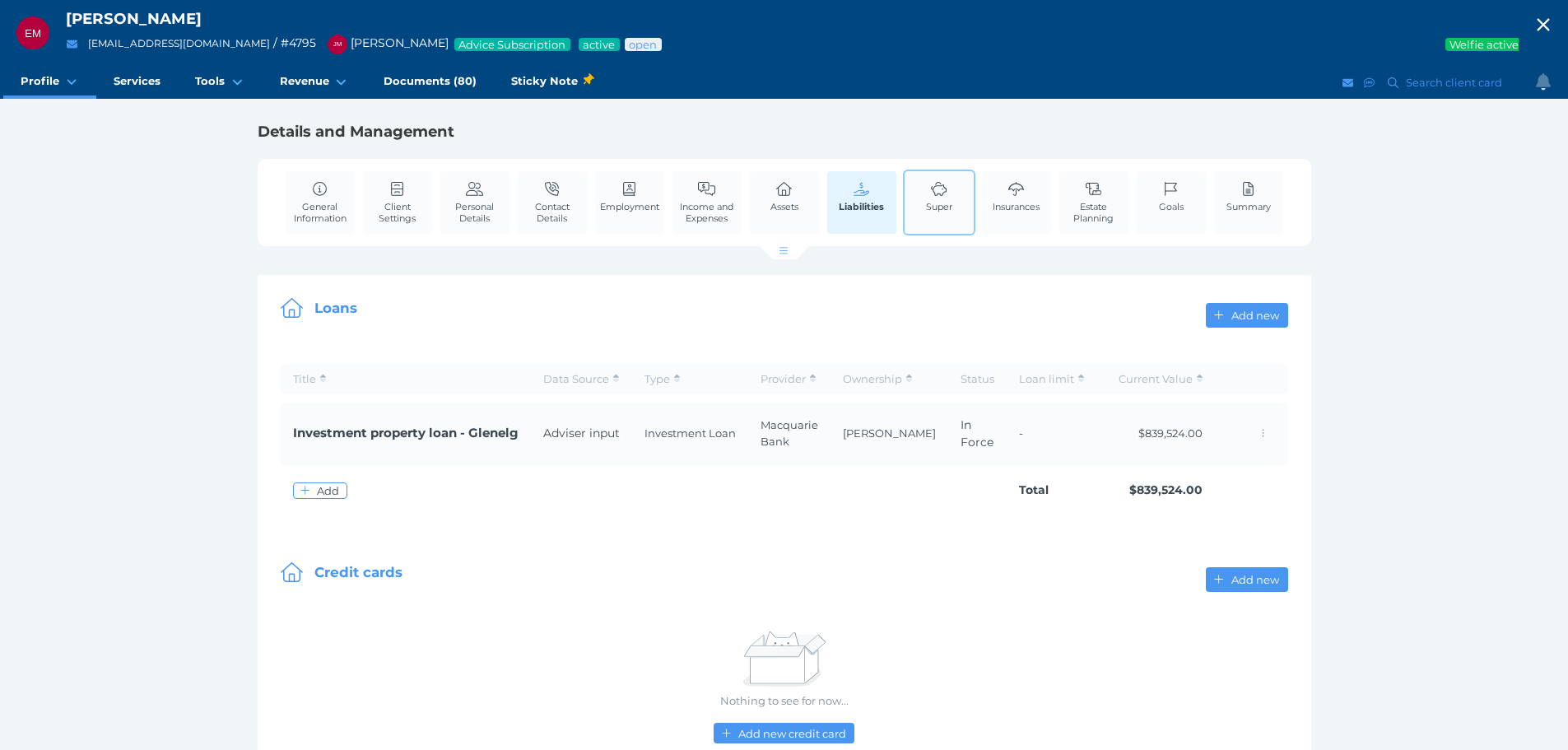
click at [924, 198] on link "Super" at bounding box center [939, 196] width 35 height 51
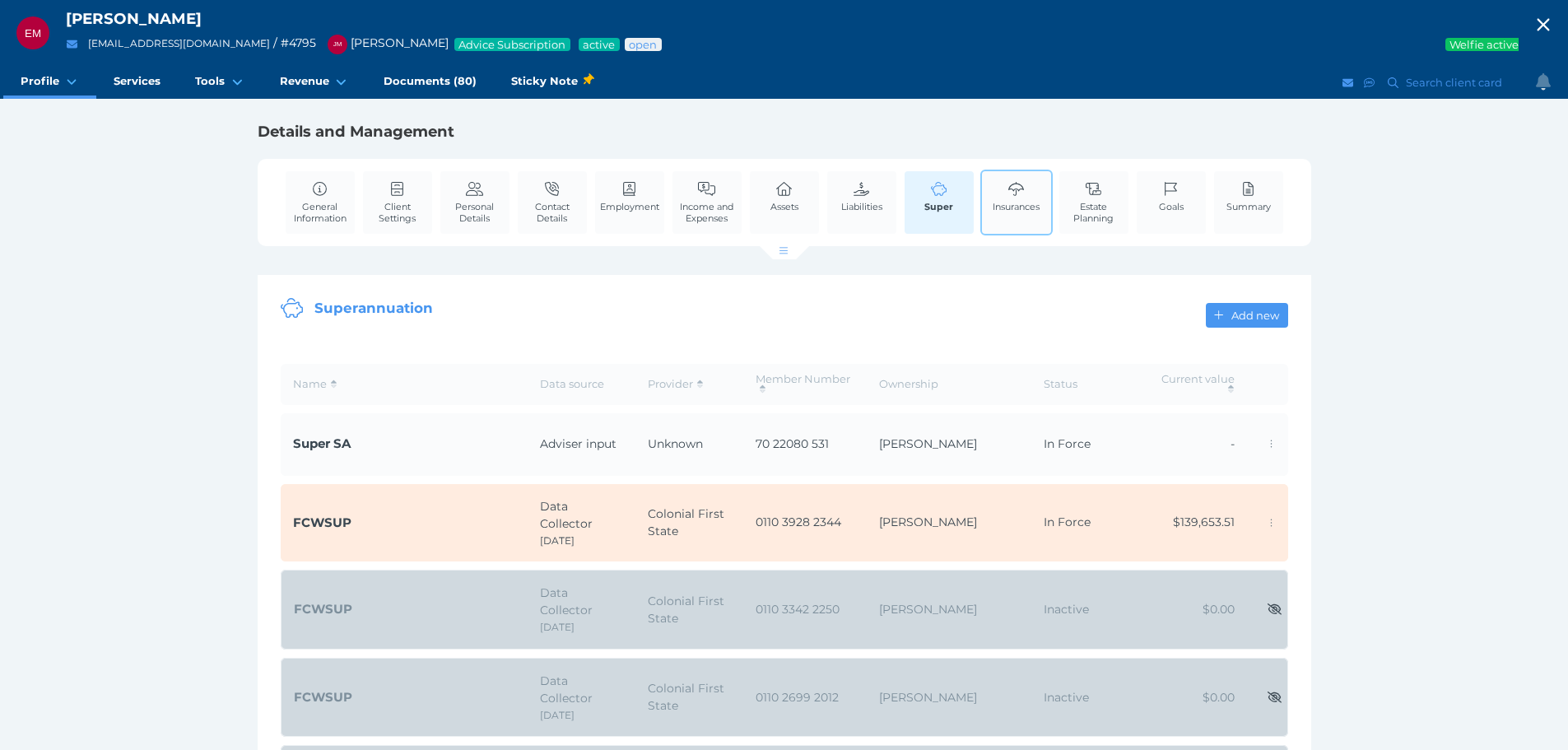
click at [1043, 185] on link "Insurances" at bounding box center [1017, 196] width 56 height 51
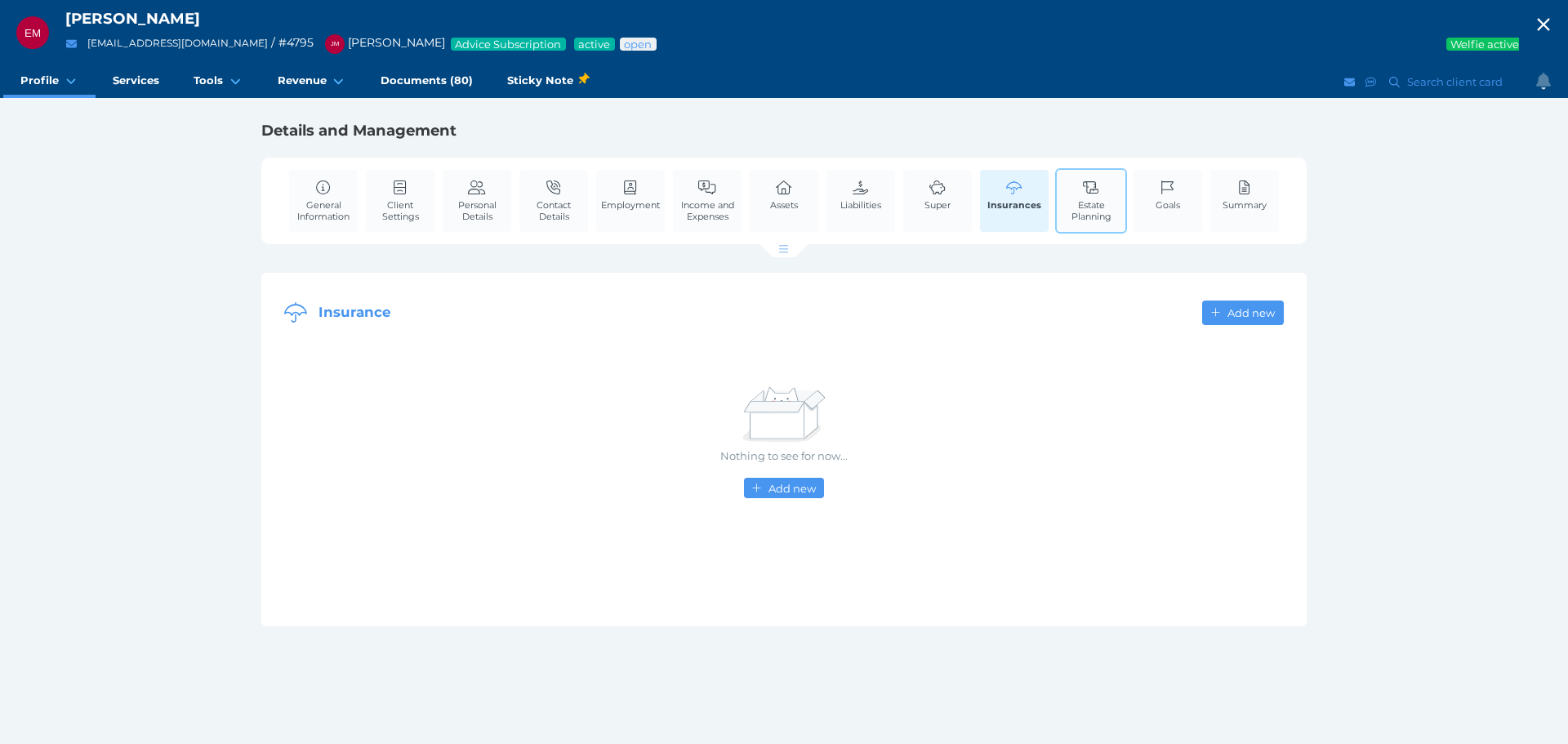
click at [1091, 184] on icon at bounding box center [1091, 187] width 18 height 15
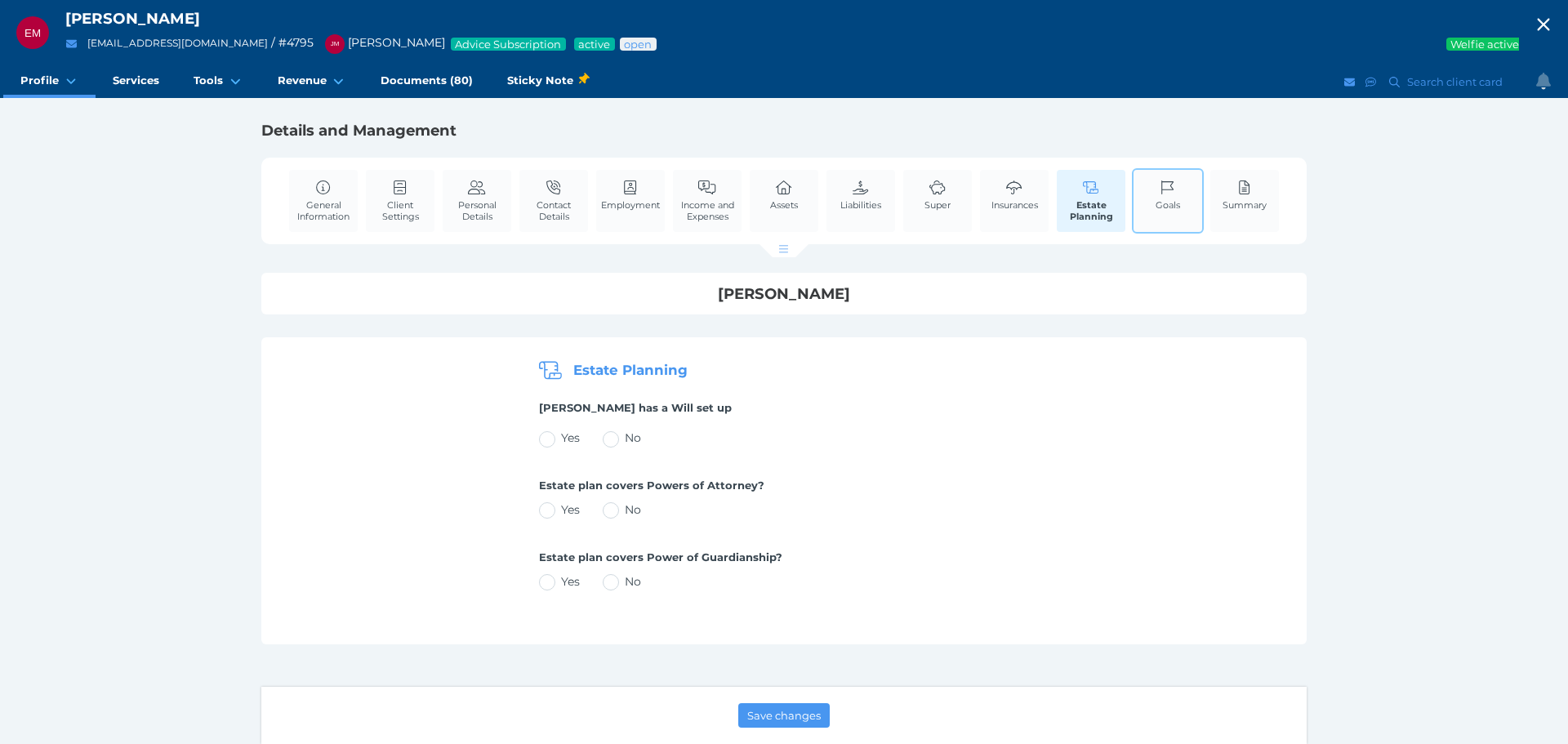
click at [1149, 198] on div "Goals" at bounding box center [1167, 201] width 72 height 65
click at [1163, 207] on span "Goals" at bounding box center [1167, 205] width 25 height 12
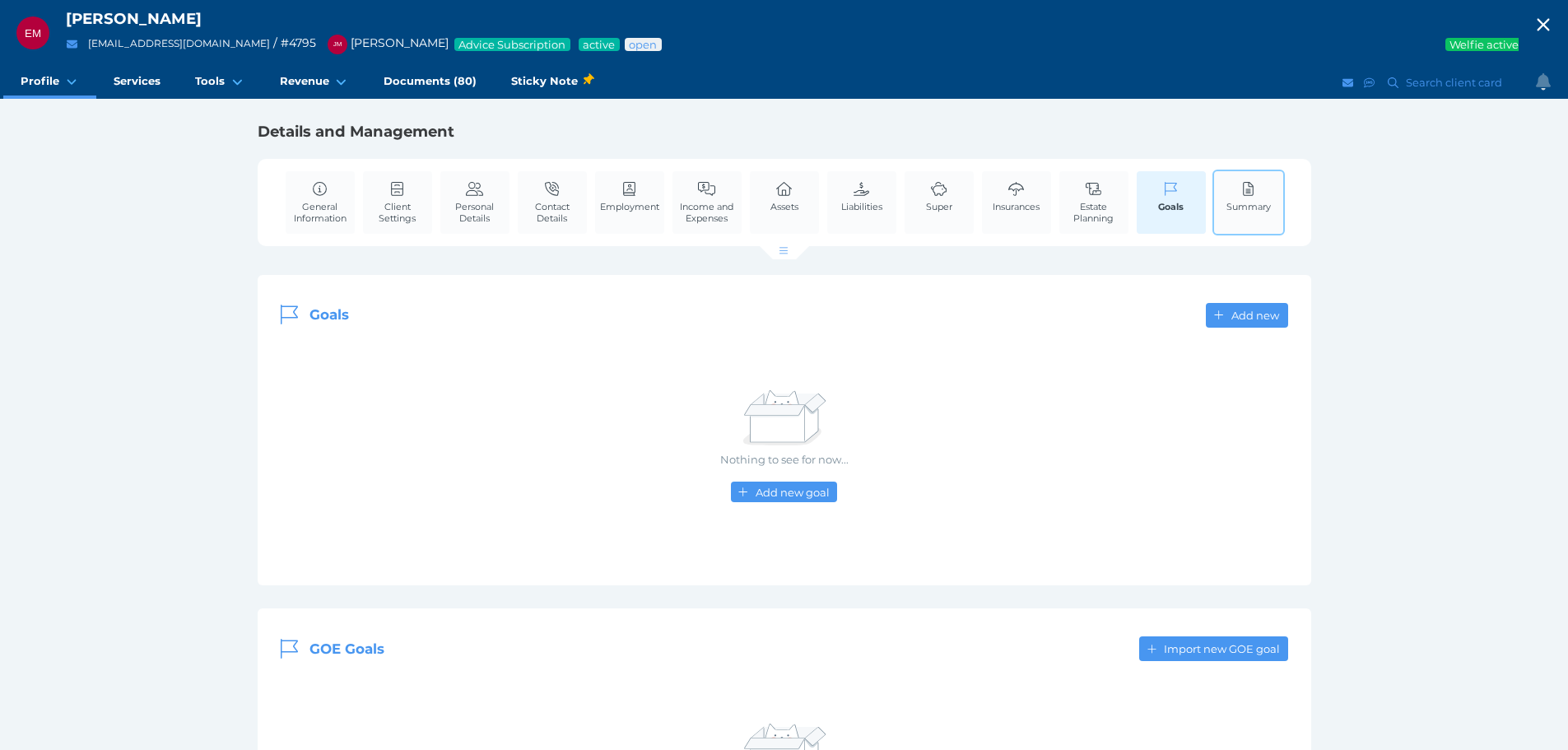
click at [1271, 181] on link "Summary" at bounding box center [1248, 196] width 53 height 51
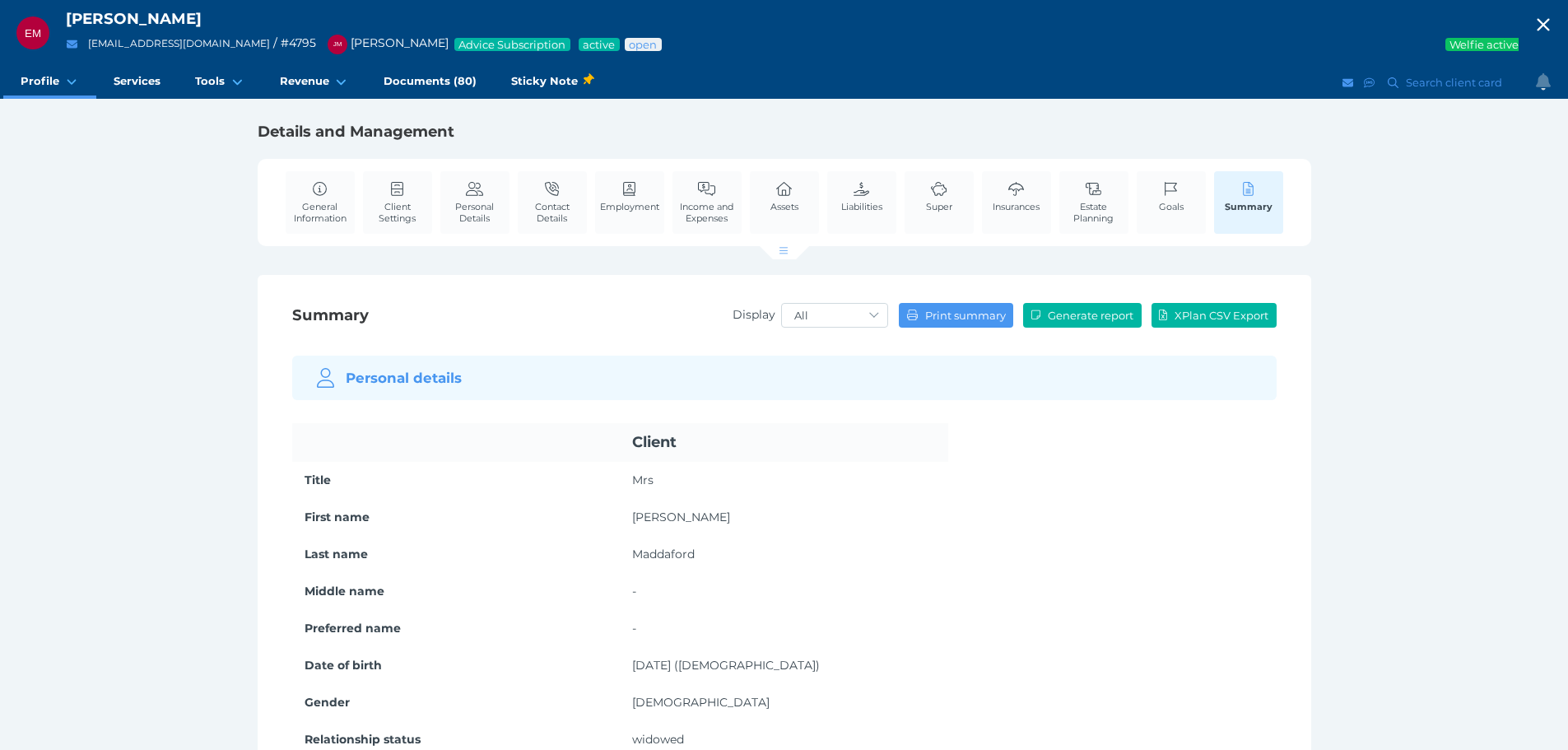
click at [1549, 25] on icon "button" at bounding box center [1544, 24] width 20 height 25
